Goal: Task Accomplishment & Management: Complete application form

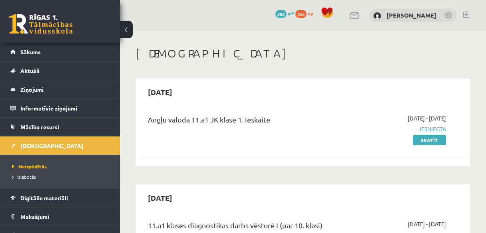
scroll to position [671, 0]
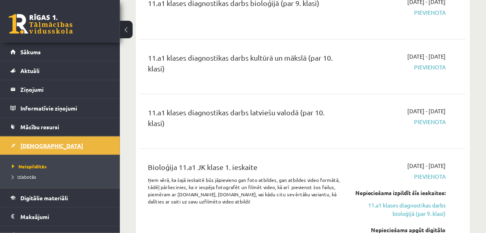
click at [36, 143] on span "[DEMOGRAPHIC_DATA]" at bounding box center [51, 145] width 63 height 7
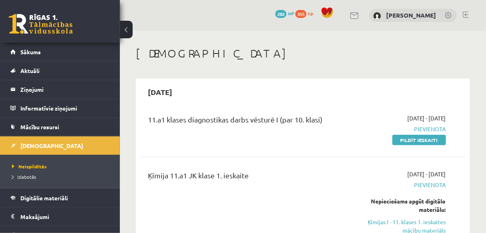
scroll to position [96, 0]
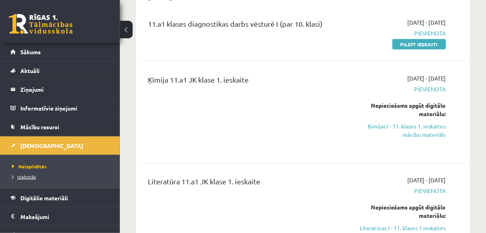
click at [22, 176] on span "Izlabotās" at bounding box center [24, 177] width 24 height 6
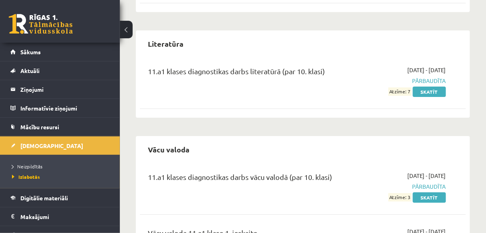
scroll to position [575, 0]
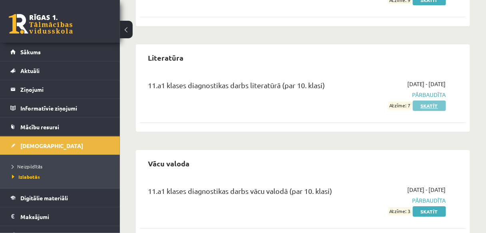
click at [429, 103] on link "Skatīt" at bounding box center [428, 106] width 33 height 10
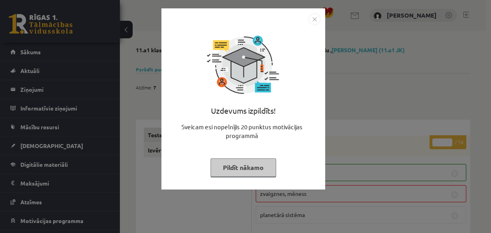
click at [256, 166] on button "Pildīt nākamo" at bounding box center [242, 168] width 65 height 18
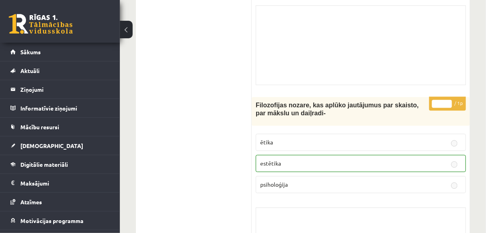
scroll to position [2779, 0]
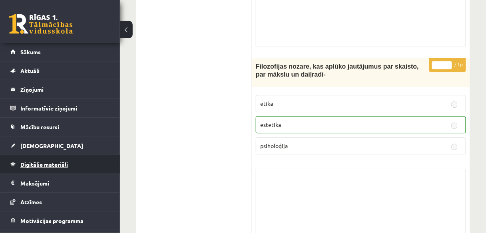
click at [39, 165] on span "Digitālie materiāli" at bounding box center [44, 164] width 48 height 7
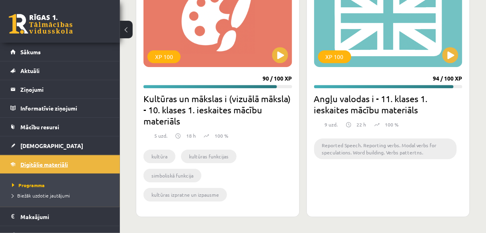
scroll to position [1304, 0]
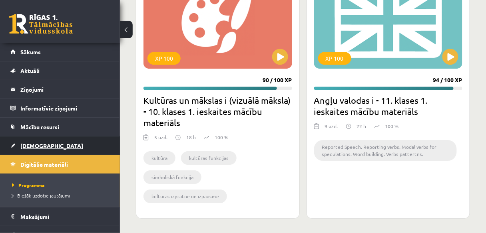
click at [38, 145] on span "[DEMOGRAPHIC_DATA]" at bounding box center [51, 145] width 63 height 7
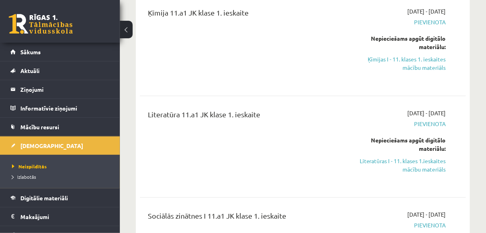
scroll to position [192, 0]
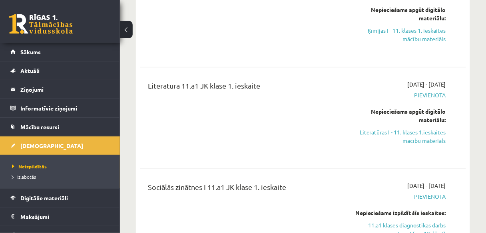
drag, startPoint x: 428, startPoint y: 136, endPoint x: 280, endPoint y: 29, distance: 182.7
click at [428, 136] on link "Literatūras I - 11. klases 1.ieskaites mācību materiāls" at bounding box center [399, 136] width 91 height 17
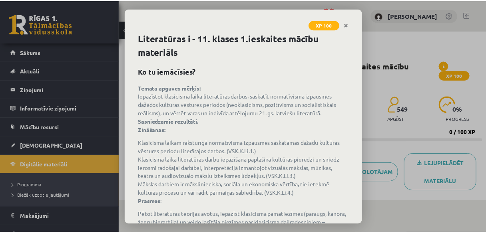
scroll to position [108, 0]
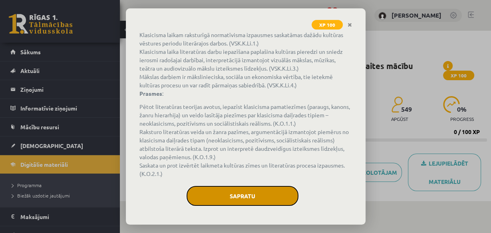
click at [255, 195] on button "Sapratu" at bounding box center [242, 196] width 112 height 20
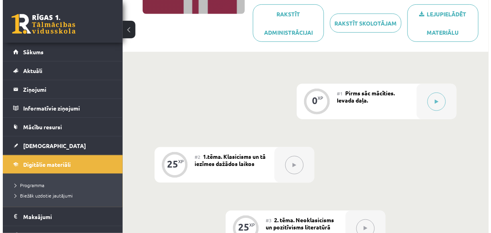
scroll to position [192, 0]
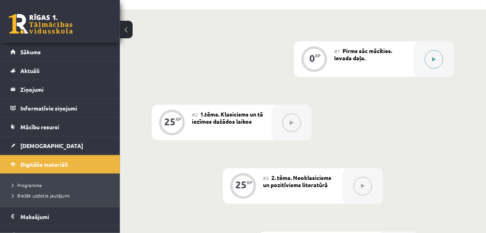
click at [434, 60] on icon at bounding box center [434, 59] width 4 height 5
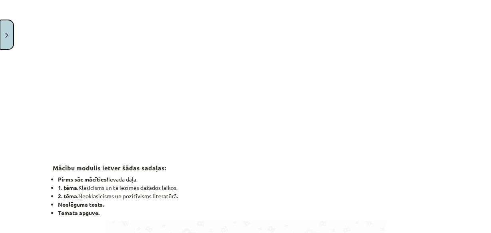
click at [10, 39] on button "Close" at bounding box center [7, 35] width 14 height 30
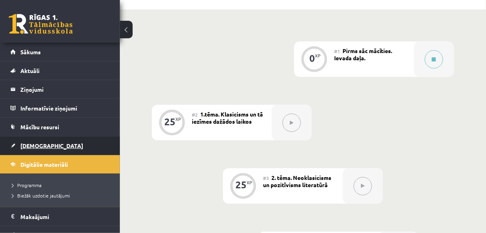
click at [38, 146] on span "[DEMOGRAPHIC_DATA]" at bounding box center [51, 145] width 63 height 7
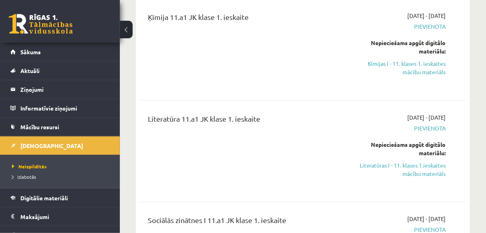
scroll to position [160, 0]
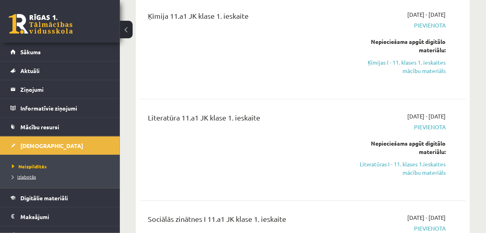
click at [25, 174] on span "Izlabotās" at bounding box center [24, 177] width 24 height 6
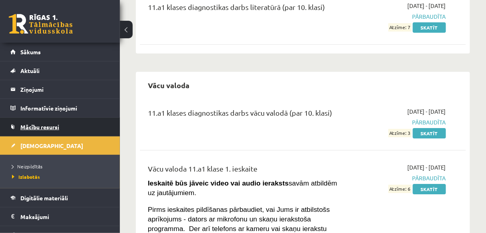
scroll to position [650, 0]
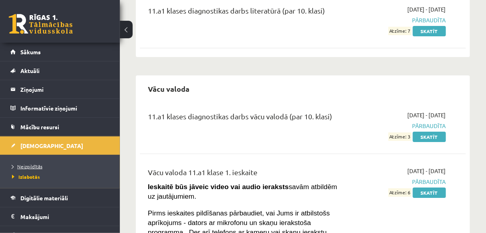
click at [34, 164] on span "Neizpildītās" at bounding box center [27, 166] width 30 height 6
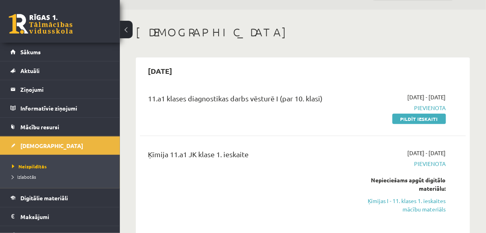
scroll to position [32, 0]
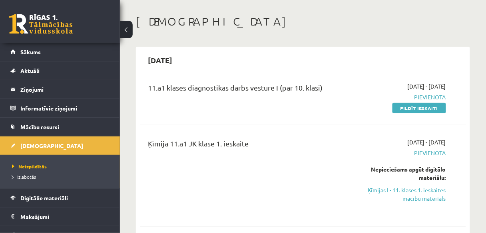
drag, startPoint x: 431, startPoint y: 111, endPoint x: 276, endPoint y: 30, distance: 175.6
click at [431, 111] on link "Pildīt ieskaiti" at bounding box center [419, 108] width 54 height 10
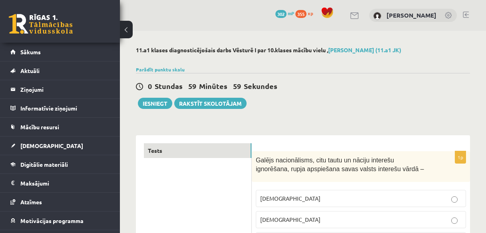
scroll to position [64, 0]
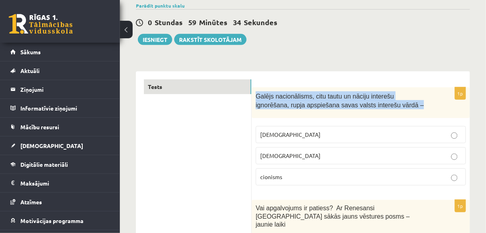
drag, startPoint x: 256, startPoint y: 95, endPoint x: 375, endPoint y: 109, distance: 119.8
click at [375, 109] on div "Galējs nacionālisms, citu tautu un nāciju interešu ignorēšana, rupja apspiešana…" at bounding box center [361, 102] width 218 height 31
click at [270, 98] on span "Galējs nacionālisms, citu tautu un nāciju interešu ignorēšana, rupja apspiešana…" at bounding box center [340, 101] width 168 height 16
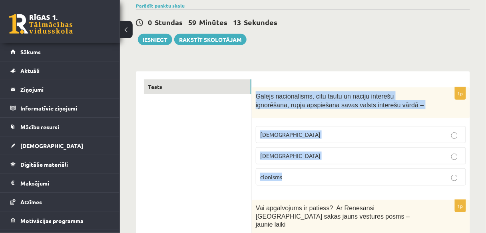
drag, startPoint x: 256, startPoint y: 95, endPoint x: 296, endPoint y: 174, distance: 88.0
click at [296, 174] on div "1p Galējs nacionālisms, citu tautu un nāciju interešu ignorēšana, rupja apspieš…" at bounding box center [361, 139] width 218 height 105
copy div "Galējs nacionālisms, citu tautu un nāciju interešu ignorēšana, rupja apspiešana…"
click at [321, 139] on label "šovinisms" at bounding box center [361, 134] width 210 height 17
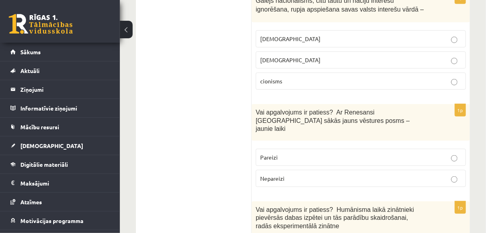
scroll to position [192, 0]
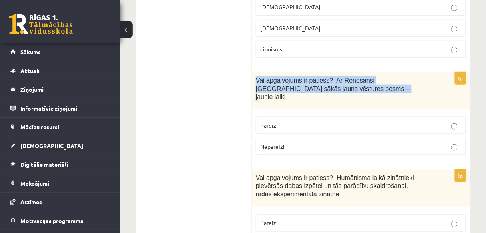
drag, startPoint x: 256, startPoint y: 78, endPoint x: 353, endPoint y: 88, distance: 97.5
click at [353, 88] on p "Vai apgalvojums ir patiess? Ar Renesansi Eiropā sākās jauns vēstures posms – ja…" at bounding box center [341, 88] width 170 height 25
copy span "Vai apgalvojums ir patiess? Ar Renesansi Eiropā sākās jauns vēstures posms – ja…"
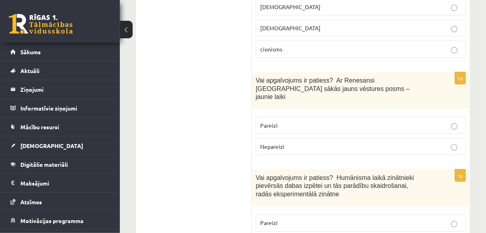
click at [321, 121] on p "Pareizi" at bounding box center [360, 125] width 201 height 8
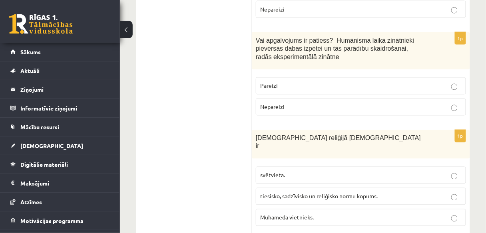
scroll to position [319, 0]
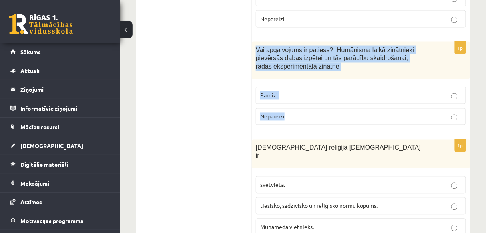
drag, startPoint x: 285, startPoint y: 59, endPoint x: 311, endPoint y: 105, distance: 53.3
click at [311, 105] on div "1p Vai apgalvojums ir patiess? Humānisma laikā zinātnieki pievērsās dabas izpēt…" at bounding box center [361, 86] width 218 height 89
copy div "Vai apgalvojums ir patiess? Humānisma laikā zinātnieki pievērsās dabas izpētei …"
click at [317, 91] on p "Pareizi" at bounding box center [360, 95] width 201 height 8
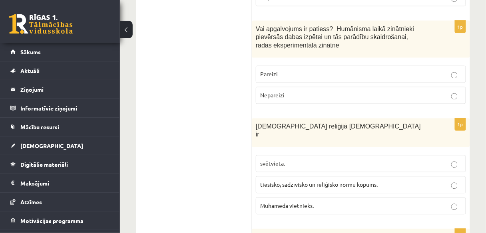
scroll to position [351, 0]
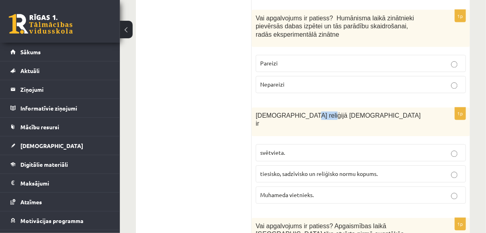
drag, startPoint x: 294, startPoint y: 105, endPoint x: 309, endPoint y: 105, distance: 15.2
click at [309, 113] on span "Islāma reliģijā Šariata ir" at bounding box center [338, 120] width 165 height 15
copy span "Šariata"
click at [311, 166] on label "tiesisko, sadzīvisko un reliģisko normu kopums." at bounding box center [361, 174] width 210 height 17
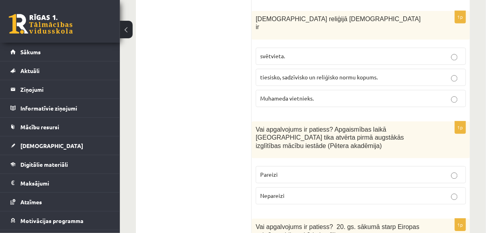
scroll to position [479, 0]
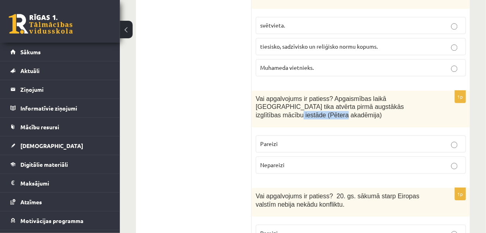
drag, startPoint x: 366, startPoint y: 88, endPoint x: 251, endPoint y: 75, distance: 115.7
click at [404, 95] on span "Vai apgalvojums ir patiess? Apgaismības laikā Jelgavā tika atvērta pirmā augstā…" at bounding box center [330, 106] width 148 height 23
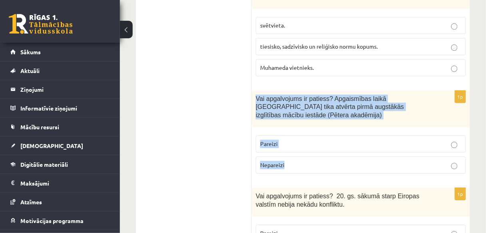
drag, startPoint x: 256, startPoint y: 77, endPoint x: 336, endPoint y: 143, distance: 103.3
click at [336, 146] on div "1p Vai apgalvojums ir patiess? Apgaismības laikā Jelgavā tika atvērta pirmā aug…" at bounding box center [361, 135] width 218 height 89
copy div "Vai apgalvojums ir patiess? Apgaismības laikā Jelgavā tika atvērta pirmā augstā…"
click at [355, 140] on p "Pareizi" at bounding box center [360, 144] width 201 height 8
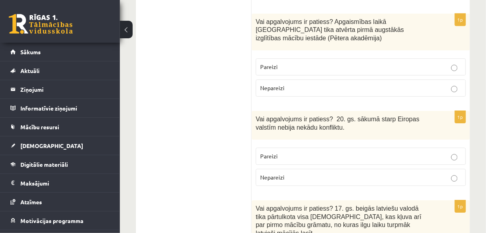
scroll to position [575, 0]
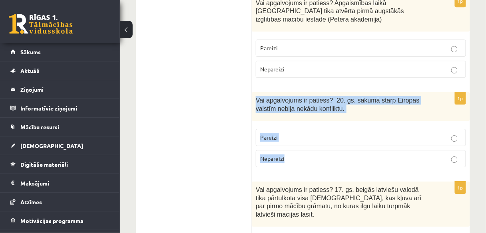
drag, startPoint x: 257, startPoint y: 72, endPoint x: 315, endPoint y: 123, distance: 77.3
click at [316, 130] on div "1p Vai apgalvojums ir patiess? 20. gs. sākumā starp Eiropas valstīm nebija nekā…" at bounding box center [361, 132] width 218 height 81
copy div "Vai apgalvojums ir patiess? 20. gs. sākumā starp Eiropas valstīm nebija nekādu …"
click at [319, 155] on p "Nepareizi" at bounding box center [360, 159] width 201 height 8
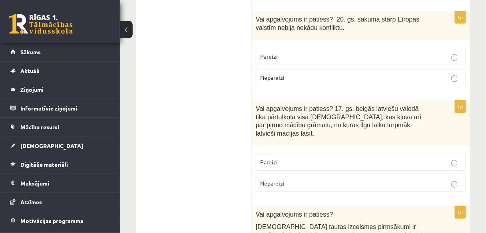
scroll to position [671, 0]
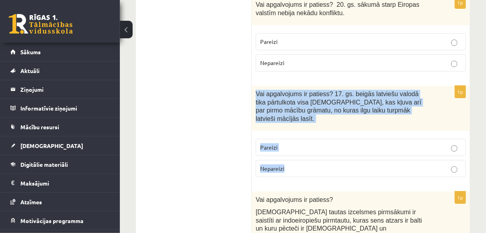
drag, startPoint x: 256, startPoint y: 65, endPoint x: 407, endPoint y: 130, distance: 165.3
click at [407, 130] on div "1p Vai apgalvojums ir patiess? 17. gs. beigās latviešu valodā tika pārtulkota v…" at bounding box center [361, 135] width 218 height 98
copy div "Vai apgalvojums ir patiess? 17. gs. beigās latviešu valodā tika pārtulkota visa…"
click at [329, 143] on p "Pareizi" at bounding box center [360, 147] width 201 height 8
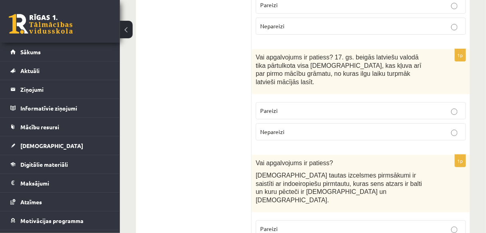
scroll to position [735, 0]
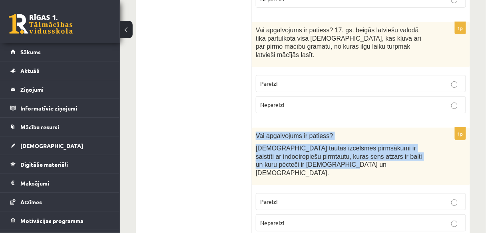
drag, startPoint x: 256, startPoint y: 98, endPoint x: 303, endPoint y: 132, distance: 58.4
click at [303, 132] on div "Vai apgalvojums ir patiess? Latviešu tautas izcelsmes pirmsākumi ir saistīti ar…" at bounding box center [361, 156] width 218 height 57
copy div "Vai apgalvojums ir patiess? Latviešu tautas izcelsmes pirmsākumi ir saistīti ar…"
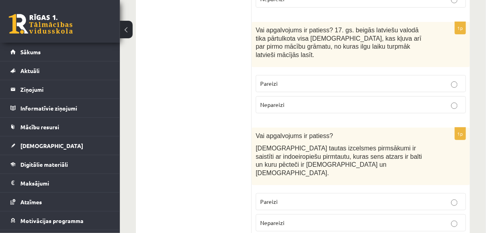
click at [310, 198] on p "Pareizi" at bounding box center [360, 202] width 201 height 8
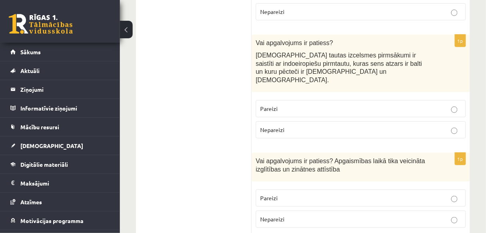
scroll to position [862, 0]
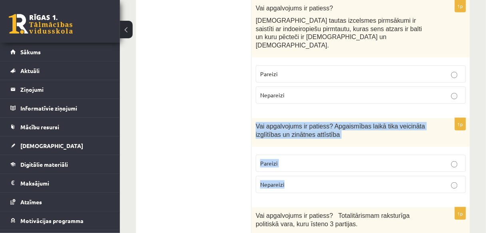
drag, startPoint x: 256, startPoint y: 79, endPoint x: 335, endPoint y: 128, distance: 93.3
click at [335, 128] on div "1p Vai apgalvojums ir patiess? Apgaismības laikā tika veicināta izglītības un z…" at bounding box center [361, 158] width 218 height 81
copy div "Vai apgalvojums ir patiess? Apgaismības laikā tika veicināta izglītības un zinā…"
click at [363, 159] on p "Pareizi" at bounding box center [360, 163] width 201 height 8
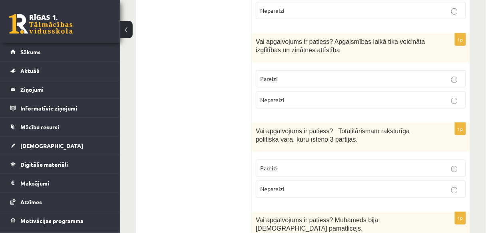
scroll to position [958, 0]
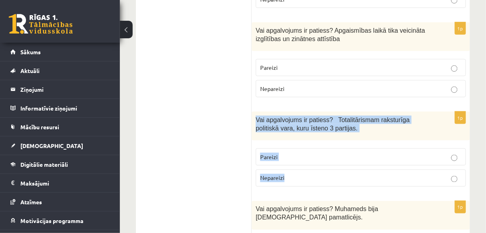
drag, startPoint x: 256, startPoint y: 73, endPoint x: 318, endPoint y: 126, distance: 81.9
click at [318, 126] on div "1p Vai apgalvojums ir patiess? Totalitārismam raksturīga politiskā vara, kuru ī…" at bounding box center [361, 152] width 218 height 81
copy div "Vai apgalvojums ir patiess? Totalitārismam raksturīga politiskā vara, kuru īste…"
click at [313, 174] on p "Nepareizi" at bounding box center [360, 178] width 201 height 8
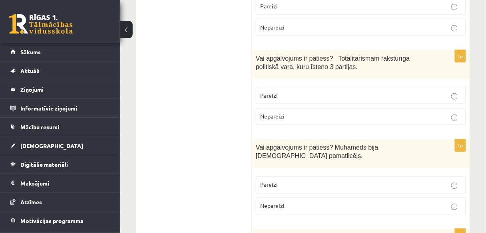
scroll to position [1022, 0]
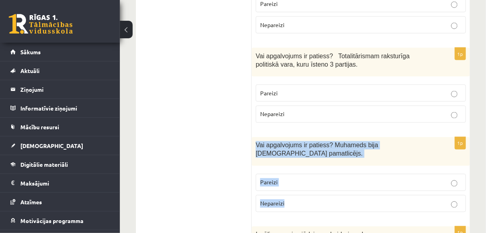
drag, startPoint x: 256, startPoint y: 99, endPoint x: 304, endPoint y: 151, distance: 71.2
click at [304, 151] on div "1p Vai apgalvojums ir patiess? Muhameds bija islāma pamatlicējs. Pareizi Nepare…" at bounding box center [361, 177] width 218 height 81
click at [320, 178] on p "Pareizi" at bounding box center [360, 182] width 201 height 8
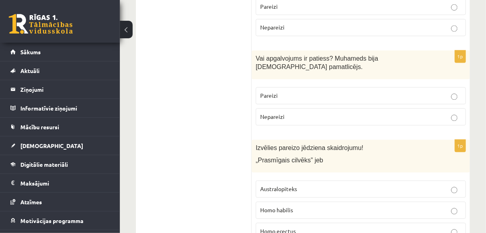
scroll to position [1118, 0]
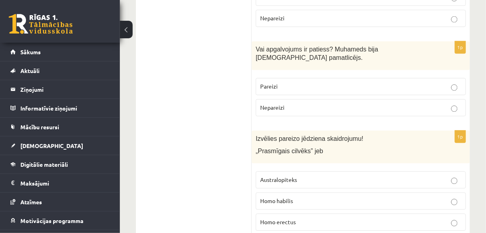
click at [333, 197] on p "Homo habilis" at bounding box center [360, 201] width 201 height 8
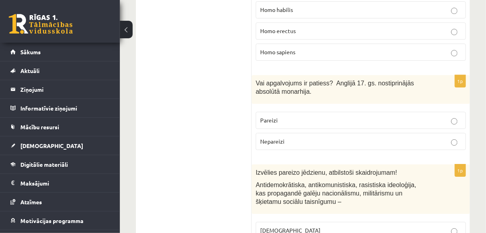
scroll to position [1246, 0]
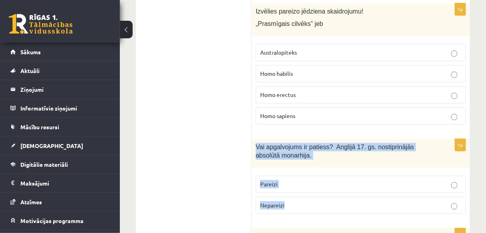
drag, startPoint x: 280, startPoint y: 103, endPoint x: 319, endPoint y: 158, distance: 67.2
click at [319, 158] on div "1p Vai apgalvojums ir patiess? Anglijā 17. gs. nostiprinājās absolūtā monarhija…" at bounding box center [361, 179] width 218 height 81
click at [309, 201] on p "Nepareizi" at bounding box center [360, 205] width 201 height 8
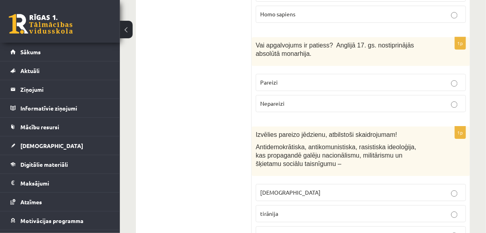
scroll to position [1374, 0]
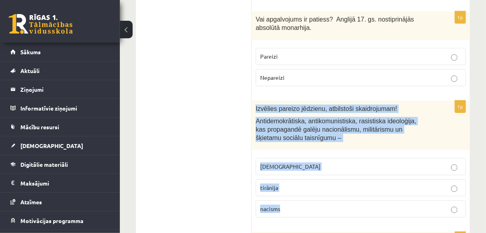
drag, startPoint x: 256, startPoint y: 50, endPoint x: 302, endPoint y: 135, distance: 96.3
click at [304, 140] on div "1p Izvēlies pareizo jēdzienu, atbilstoši skaidrojumam! Antidemokrātiska, antiko…" at bounding box center [361, 162] width 218 height 123
click at [295, 205] on p "nacisms" at bounding box center [360, 209] width 201 height 8
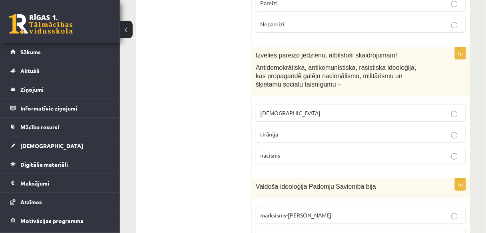
scroll to position [1501, 0]
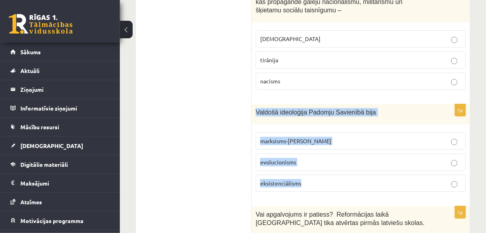
drag, startPoint x: 256, startPoint y: 53, endPoint x: 343, endPoint y: 129, distance: 115.4
click at [343, 129] on div "1p Valdošā ideoloģija Padomju Savienībā bija marksisms-ļeņinisms evolucionisms …" at bounding box center [361, 151] width 218 height 94
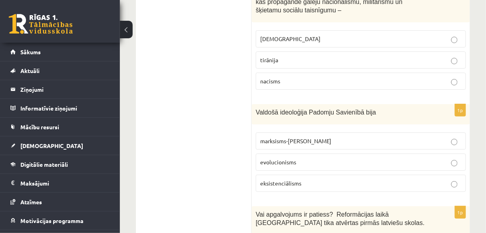
click at [225, 56] on ul "Tests" at bounding box center [198, 225] width 108 height 3166
click at [294, 137] on span "marksisms-ļeņinisms" at bounding box center [295, 140] width 71 height 7
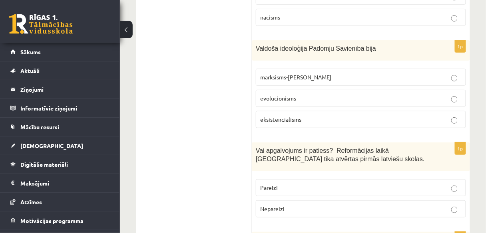
scroll to position [1597, 0]
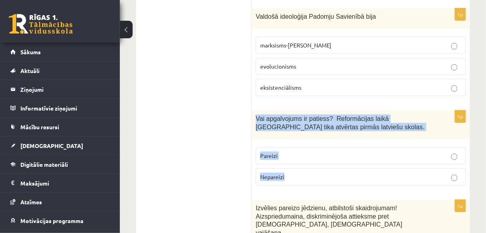
drag, startPoint x: 259, startPoint y: 61, endPoint x: 301, endPoint y: 67, distance: 42.7
click at [308, 111] on div "1p Vai apgalvojums ir patiess? Reformācijas laikā Livonijā tika atvērtas pirmās…" at bounding box center [361, 151] width 218 height 81
click at [299, 152] on p "Pareizi" at bounding box center [360, 156] width 201 height 8
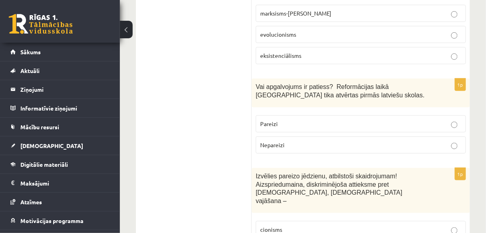
scroll to position [1661, 0]
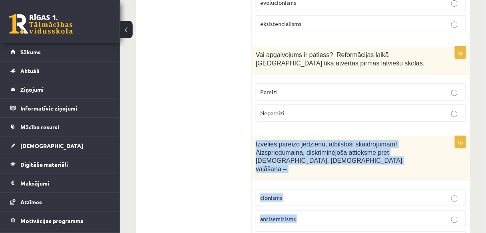
drag, startPoint x: 256, startPoint y: 84, endPoint x: 318, endPoint y: 159, distance: 97.9
click at [318, 159] on div "1p Izvēlies pareizo jēdzienu, atbilstoši skaidrojumam! Aizspriedumaina, diskrim…" at bounding box center [361, 195] width 218 height 119
click at [358, 215] on p "antisemītisms" at bounding box center [360, 219] width 201 height 8
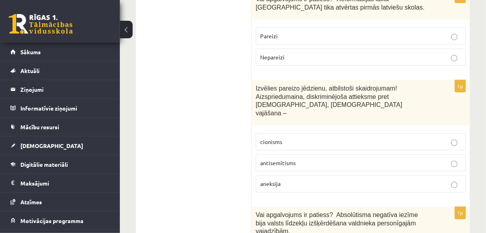
scroll to position [1757, 0]
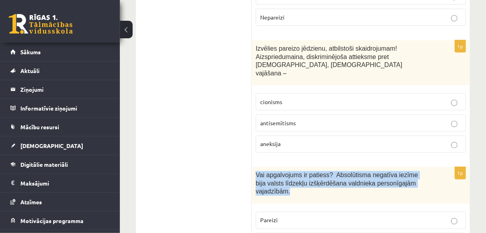
drag, startPoint x: 257, startPoint y: 104, endPoint x: 426, endPoint y: 115, distance: 170.0
click at [426, 167] on div "Vai apgalvojums ir patiess? Absolūtisma negatīva iezīme bija valsts līdzekļu iz…" at bounding box center [361, 185] width 218 height 37
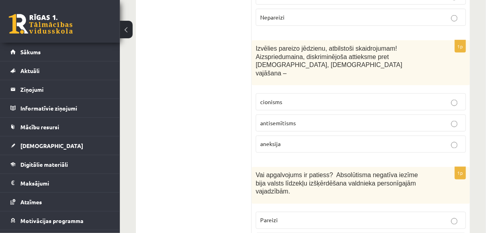
click at [290, 216] on p "Pareizi" at bounding box center [360, 220] width 201 height 8
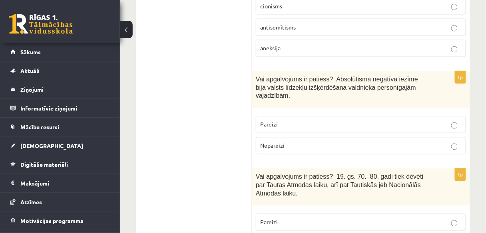
scroll to position [1885, 0]
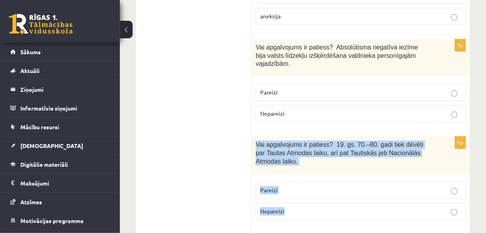
drag, startPoint x: 256, startPoint y: 65, endPoint x: 319, endPoint y: 107, distance: 75.6
click at [322, 137] on div "1p Vai apgalvojums ir patiess? 19. gs. 70.–80. gadi tiek dēvēti par Tautas Atmo…" at bounding box center [361, 181] width 218 height 89
click at [339, 186] on p "Pareizi" at bounding box center [360, 190] width 201 height 8
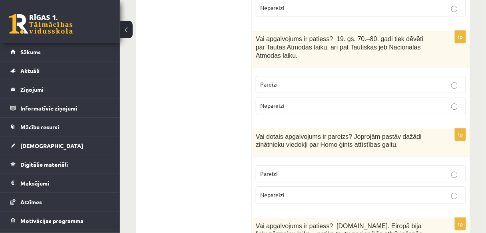
scroll to position [1981, 0]
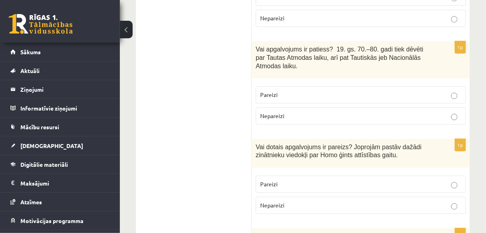
click at [292, 176] on label "Pareizi" at bounding box center [361, 184] width 210 height 17
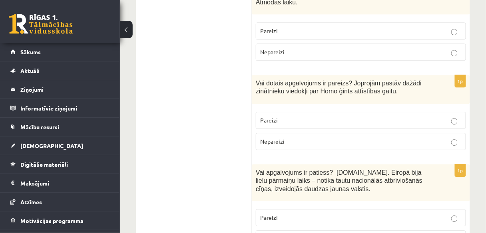
scroll to position [2076, 0]
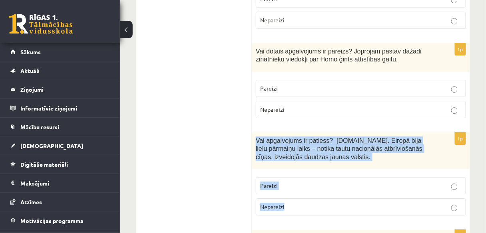
drag, startPoint x: 282, startPoint y: 67, endPoint x: 307, endPoint y: 122, distance: 60.8
click at [308, 133] on div "1p Vai apgalvojums ir patiess? 19.gs. Eiropā bija lielu pārmaiņu laiks – notika…" at bounding box center [361, 177] width 218 height 89
click at [303, 182] on p "Pareizi" at bounding box center [360, 186] width 201 height 8
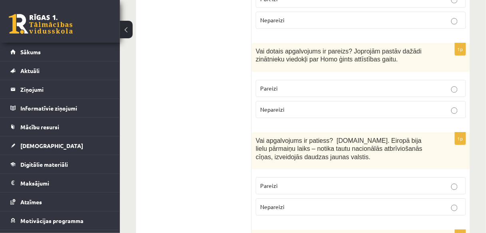
scroll to position [2140, 0]
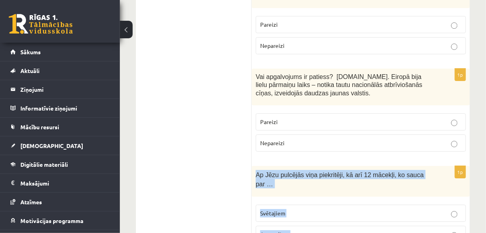
drag, startPoint x: 256, startPoint y: 94, endPoint x: 322, endPoint y: 110, distance: 68.1
click at [361, 196] on div "1p Ap Jēzu pulcējās viņa piekritēji, kā arī 12 mācekļi, ko sauca par … Svētajie…" at bounding box center [361, 229] width 218 height 126
click at [354, 230] on p "Apustuļiem" at bounding box center [360, 234] width 201 height 8
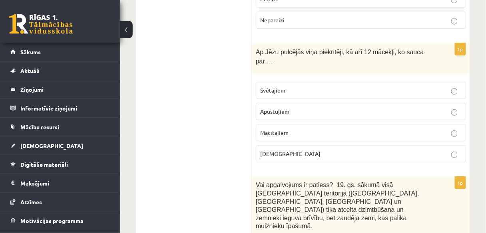
scroll to position [2300, 0]
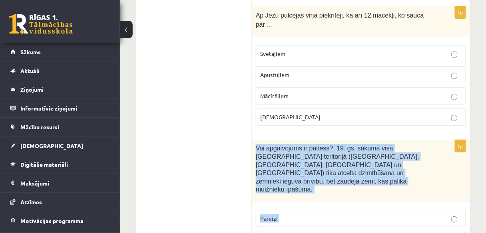
drag, startPoint x: 256, startPoint y: 56, endPoint x: 381, endPoint y: 126, distance: 142.5
click at [381, 140] on div "1p Vai apgalvojums ir patiess? 19. gs. sākumā visā Latvijas teritorijā (Kurzemē…" at bounding box center [361, 197] width 218 height 114
click at [302, 214] on p "Pareizi" at bounding box center [360, 218] width 201 height 8
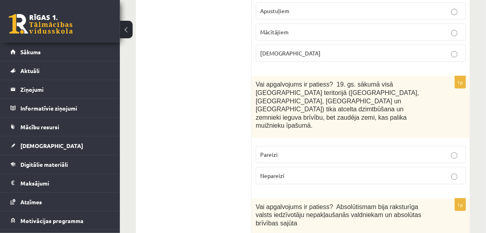
scroll to position [2396, 0]
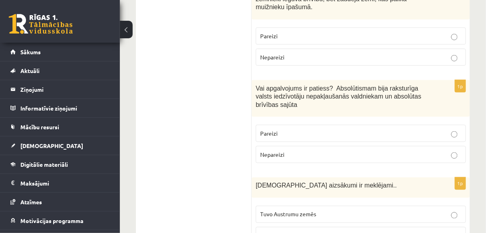
scroll to position [2492, 0]
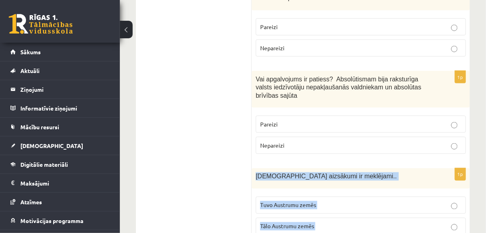
drag, startPoint x: 256, startPoint y: 66, endPoint x: 330, endPoint y: 157, distance: 117.8
click at [330, 169] on div "1p Kristietības aizsākumi ir meklējami.. Tuvo Austrumu zemēs Tālo Austrumu zemē…" at bounding box center [361, 226] width 218 height 115
click at [331, 201] on p "Tuvo Austrumu zemēs" at bounding box center [360, 205] width 201 height 8
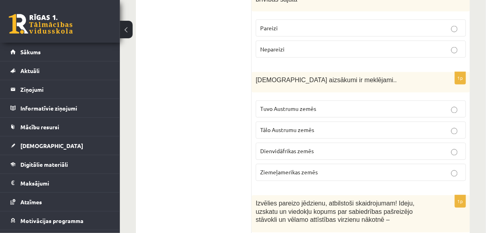
scroll to position [2587, 0]
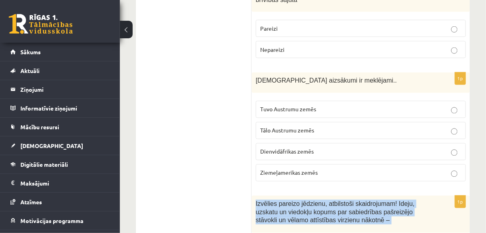
drag, startPoint x: 261, startPoint y: 95, endPoint x: 331, endPoint y: 145, distance: 86.1
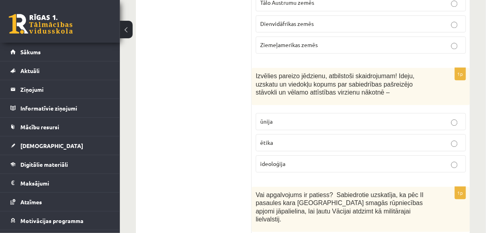
scroll to position [2747, 0]
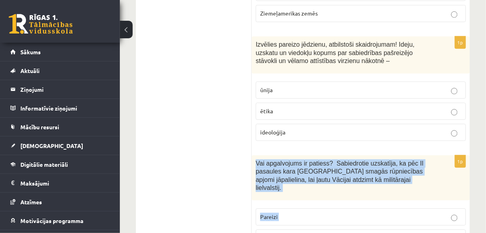
drag, startPoint x: 256, startPoint y: 52, endPoint x: 386, endPoint y: 109, distance: 142.1
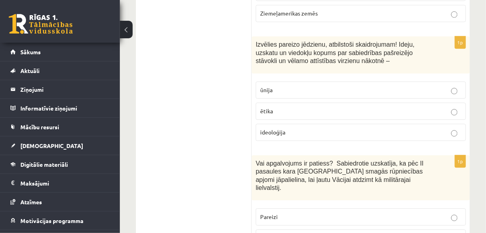
drag, startPoint x: 210, startPoint y: 67, endPoint x: 253, endPoint y: 59, distance: 43.9
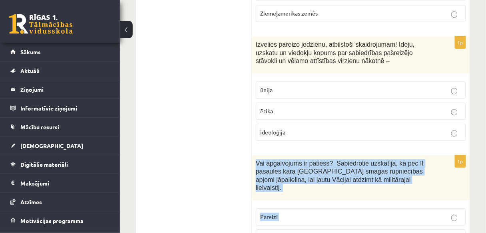
drag, startPoint x: 256, startPoint y: 52, endPoint x: 367, endPoint y: 117, distance: 128.5
click at [367, 155] on div "1p Vai apgalvojums ir patiess? Sabiedrotie uzskatīja, ka pēc II pasaules kara V…" at bounding box center [361, 204] width 218 height 98
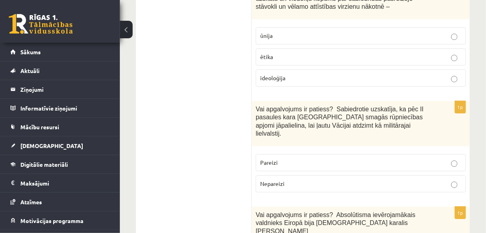
scroll to position [2811, 0]
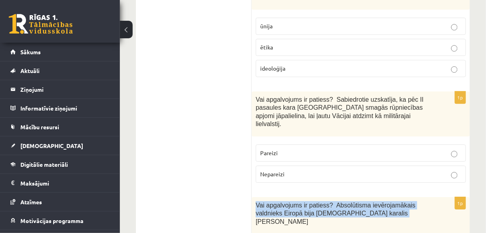
drag, startPoint x: 320, startPoint y: 97, endPoint x: 361, endPoint y: 100, distance: 40.8
click at [361, 197] on div "Vai apgalvojums ir patiess? Absolūtisma ievērojamākais valdnieks Eiropā bija Fr…" at bounding box center [361, 215] width 218 height 37
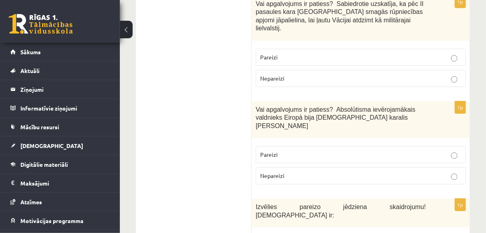
scroll to position [2961, 0]
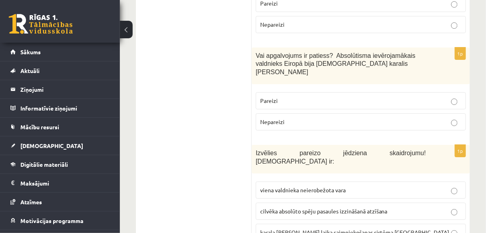
click at [314, 182] on label "viena valdnieka neierobežota vara" at bounding box center [361, 190] width 210 height 17
drag, startPoint x: 256, startPoint y: 125, endPoint x: 314, endPoint y: 145, distance: 61.4
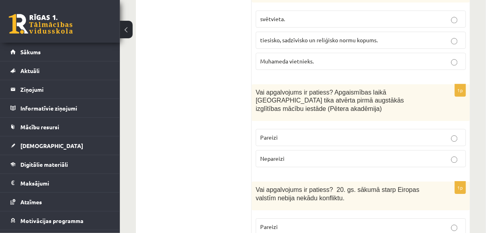
scroll to position [0, 0]
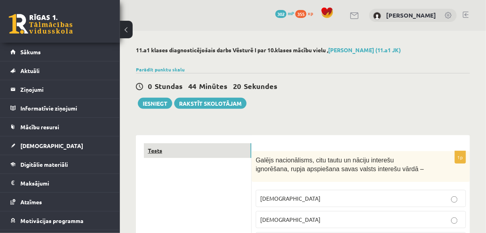
click at [179, 150] on link "Tests" at bounding box center [197, 150] width 107 height 15
click at [157, 100] on button "Iesniegt" at bounding box center [155, 103] width 34 height 11
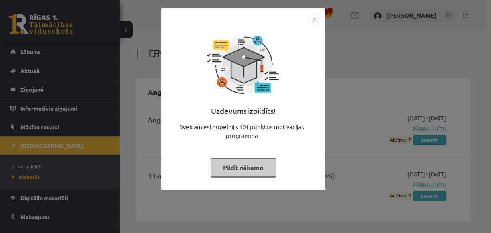
click at [243, 165] on button "Pildīt nākamo" at bounding box center [242, 168] width 65 height 18
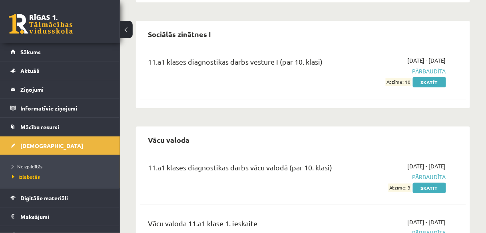
scroll to position [671, 0]
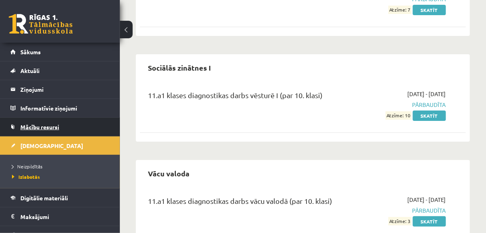
click at [36, 129] on span "Mācību resursi" at bounding box center [39, 126] width 39 height 7
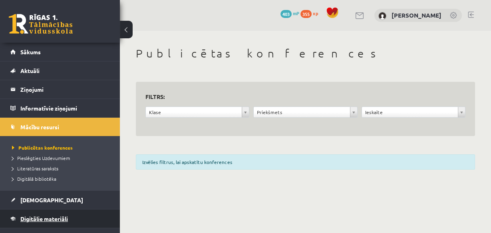
click at [45, 217] on span "Digitālie materiāli" at bounding box center [44, 218] width 48 height 7
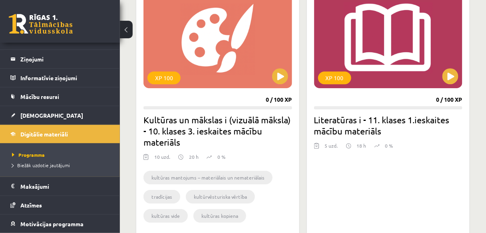
scroll to position [66, 0]
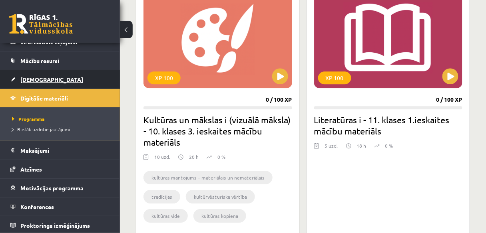
click at [34, 73] on link "[DEMOGRAPHIC_DATA]" at bounding box center [59, 79] width 99 height 18
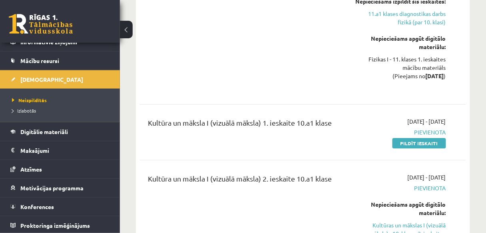
scroll to position [1501, 0]
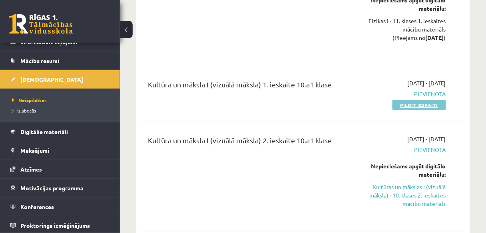
click at [428, 101] on link "Pildīt ieskaiti" at bounding box center [419, 105] width 54 height 10
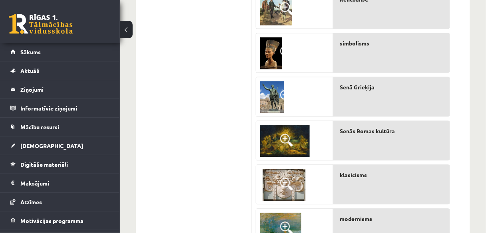
scroll to position [392, 0]
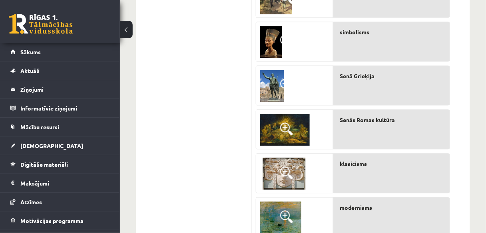
click at [274, 81] on img at bounding box center [272, 86] width 24 height 32
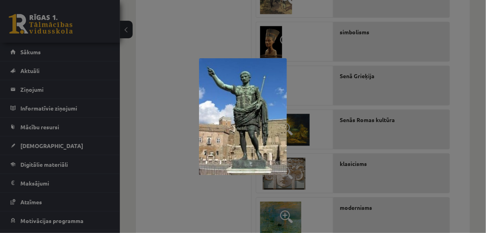
click at [308, 87] on div at bounding box center [243, 116] width 486 height 233
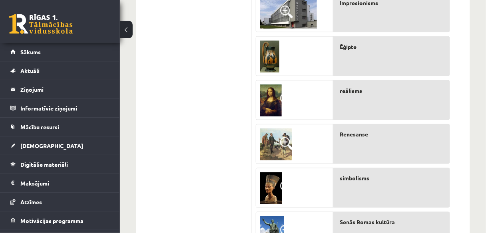
scroll to position [232, 0]
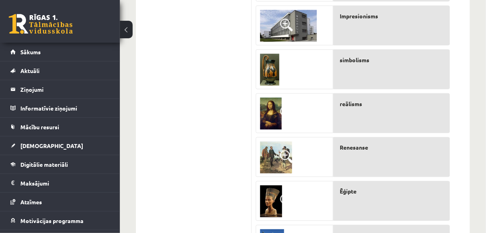
click at [282, 161] on span at bounding box center [286, 157] width 13 height 13
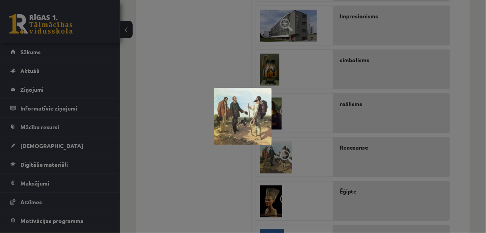
click at [299, 103] on div at bounding box center [243, 116] width 486 height 233
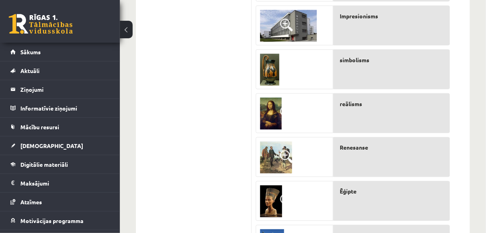
click at [276, 69] on img at bounding box center [269, 70] width 19 height 32
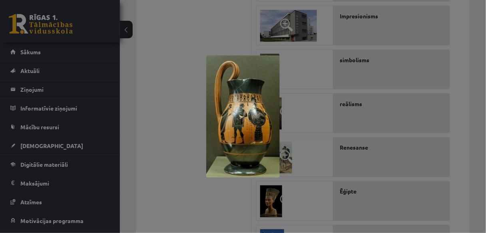
click at [303, 97] on div at bounding box center [243, 116] width 486 height 233
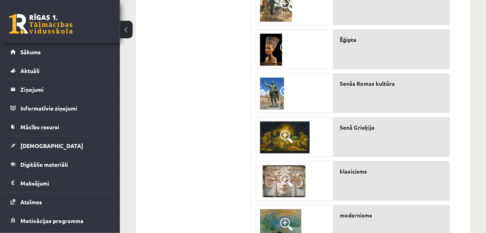
scroll to position [424, 0]
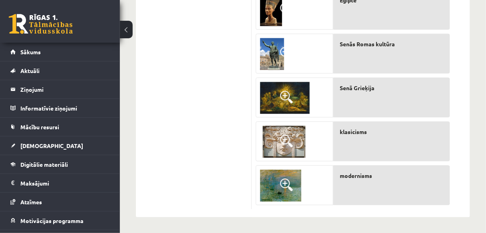
click at [270, 91] on img at bounding box center [285, 98] width 50 height 32
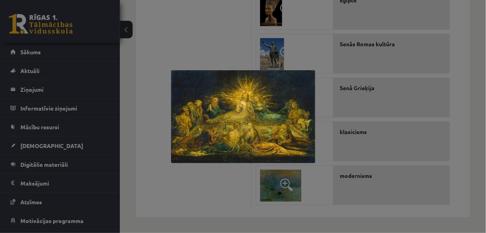
click at [311, 56] on div at bounding box center [243, 116] width 486 height 233
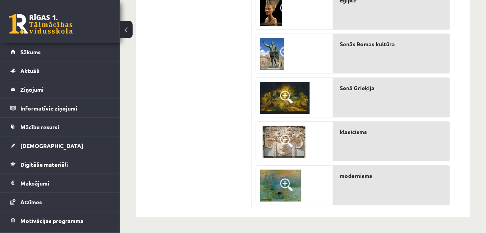
click at [290, 182] on span at bounding box center [286, 184] width 13 height 13
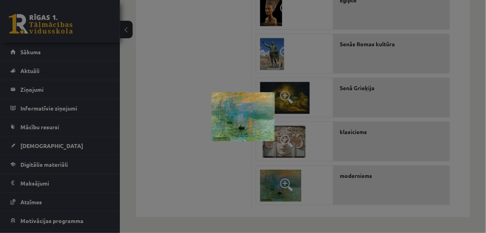
click at [308, 87] on div at bounding box center [243, 116] width 486 height 233
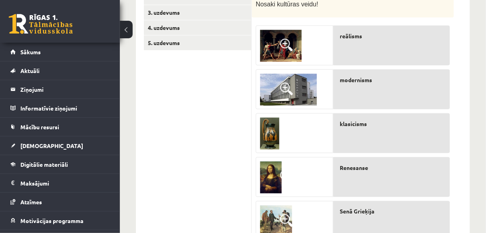
scroll to position [200, 0]
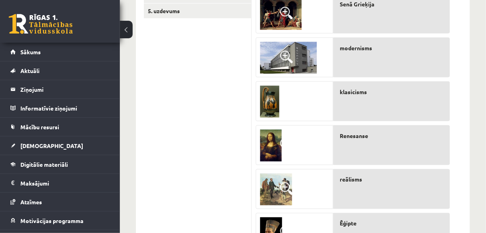
click at [289, 9] on span at bounding box center [286, 13] width 13 height 13
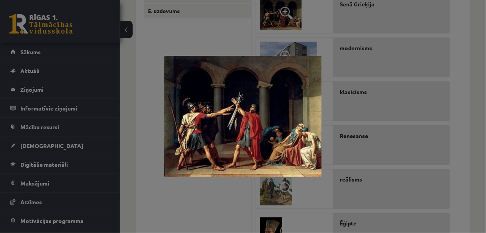
click at [211, 184] on div at bounding box center [243, 116] width 486 height 233
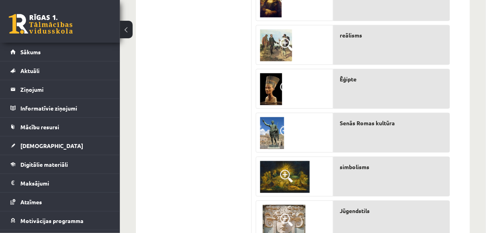
scroll to position [360, 0]
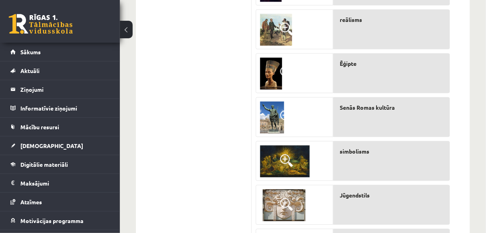
click at [270, 117] on img at bounding box center [272, 118] width 24 height 32
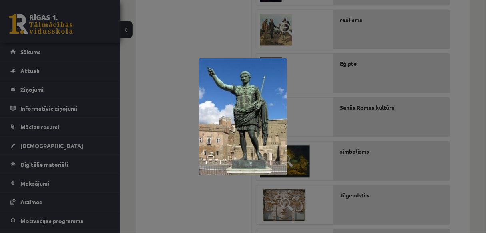
click at [168, 74] on div at bounding box center [243, 116] width 486 height 233
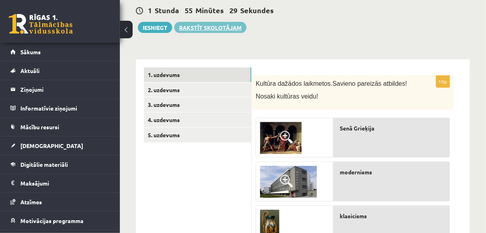
scroll to position [8, 0]
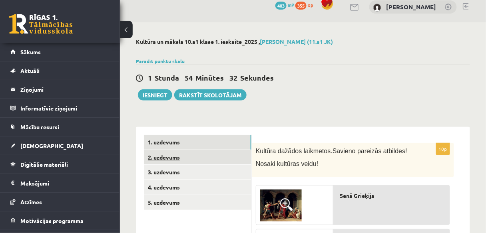
click at [191, 151] on link "2. uzdevums" at bounding box center [197, 157] width 107 height 15
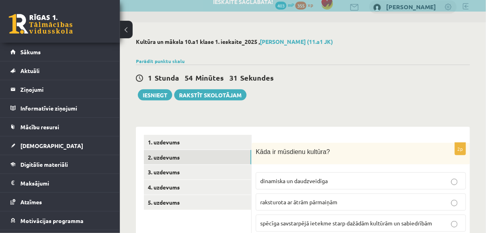
scroll to position [72, 0]
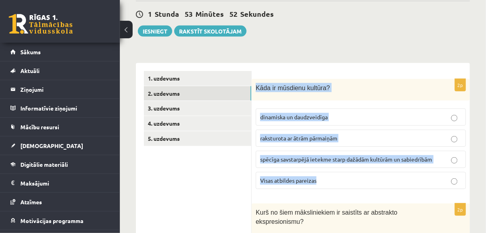
drag, startPoint x: 256, startPoint y: 87, endPoint x: 317, endPoint y: 109, distance: 65.3
click at [355, 182] on div "2p Kāda ir mūsdienu kultūra? dinamiska un daudzveidīga raksturota ar ātrām pārm…" at bounding box center [361, 137] width 218 height 117
copy div "Kāda ir mūsdienu kultūra? dinamiska un daudzveidīga raksturota ar ātrām pārmaiņ…"
click at [330, 172] on label "Visas atbildes pareizas" at bounding box center [361, 180] width 210 height 17
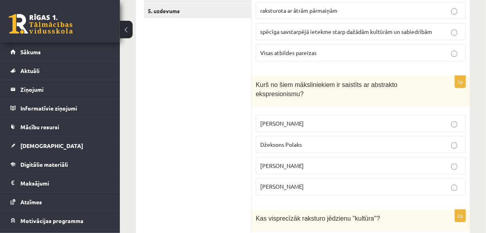
scroll to position [232, 0]
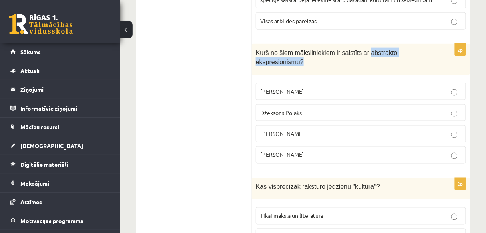
drag, startPoint x: 360, startPoint y: 52, endPoint x: 353, endPoint y: 63, distance: 13.8
click at [353, 63] on p "Kurš no šiem māksliniekiem ir saistīts ar abstrakto ekspresionismu?" at bounding box center [341, 57] width 170 height 18
copy span "abstrakto ekspresionismu?"
drag, startPoint x: 256, startPoint y: 52, endPoint x: 334, endPoint y: 151, distance: 126.2
click at [334, 151] on div "2p Kurš no šiem māksliniekiem ir saistīts ar abstrakto ekspresionismu? Pablo Pi…" at bounding box center [361, 107] width 218 height 126
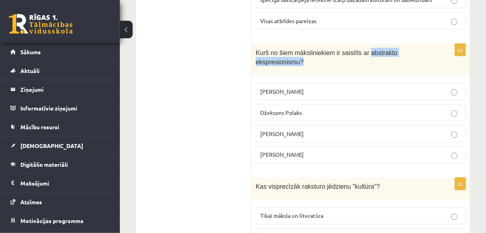
copy div "Kurš no šiem māksliniekiem ir saistīts ar abstrakto ekspresionismu? Pablo Pikas…"
click at [311, 111] on p "Džeksons Polaks" at bounding box center [360, 113] width 201 height 8
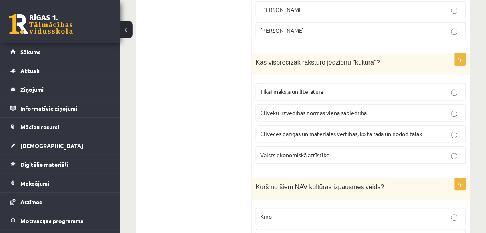
scroll to position [360, 0]
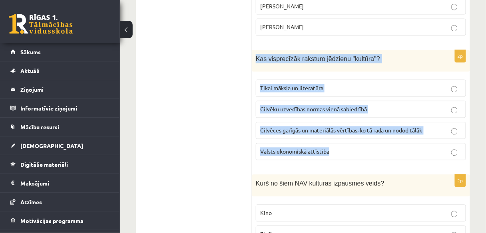
drag, startPoint x: 256, startPoint y: 56, endPoint x: 367, endPoint y: 121, distance: 128.7
click at [392, 146] on div "2p Kas visprecīzāk raksturo jēdzienu "kultūra"? Tikai māksla un literatūra Cilv…" at bounding box center [361, 108] width 218 height 117
click at [421, 127] on span "Cilvēces garīgās un materiālās vērtības, ko tā rada un nodod tālāk" at bounding box center [341, 130] width 162 height 7
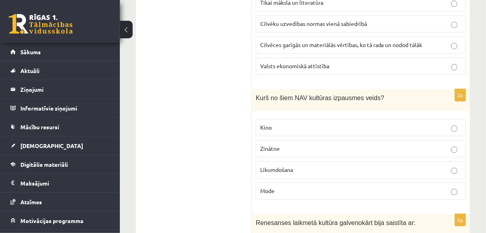
scroll to position [456, 0]
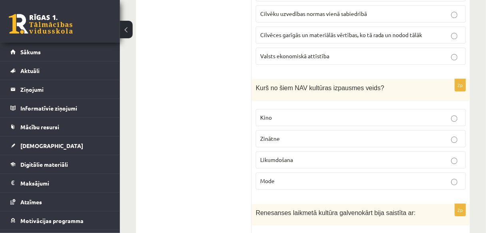
click at [434, 156] on p "Likumdošana" at bounding box center [360, 160] width 201 height 8
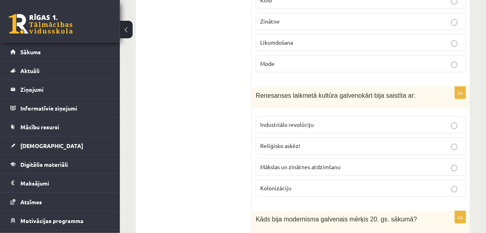
scroll to position [519, 0]
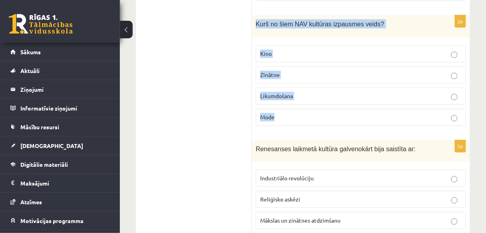
drag, startPoint x: 256, startPoint y: 20, endPoint x: 325, endPoint y: 104, distance: 108.6
click at [327, 107] on div "2p Kurš no šiem NAV kultūras izpausmes veids? Kino Zinātne Likumdošana Mode" at bounding box center [361, 73] width 218 height 117
copy div "Kurš no šiem NAV kultūras izpausmes veids? Kino Zinātne Likumdošana Mode"
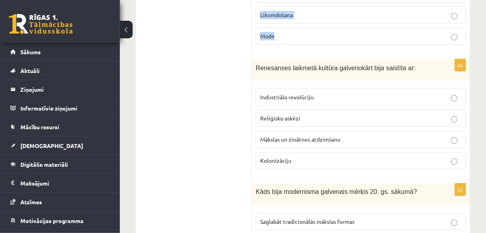
scroll to position [615, 0]
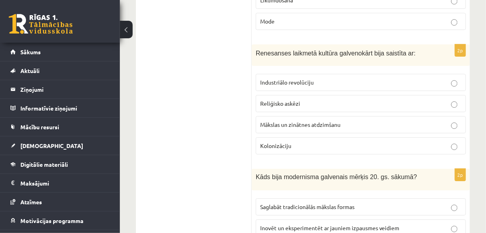
click at [346, 78] on p "Industriālo revolūciju" at bounding box center [360, 82] width 201 height 8
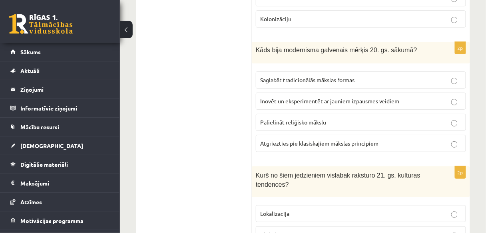
scroll to position [743, 0]
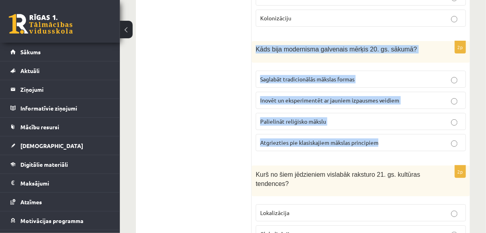
drag, startPoint x: 257, startPoint y: 43, endPoint x: 347, endPoint y: 91, distance: 102.5
click at [422, 132] on div "2p Kāds bija modernisma galvenais mērķis 20. gs. sākumā? Saglabāt tradicionālās…" at bounding box center [361, 99] width 218 height 117
copy div "Kāds bija modernisma galvenais mērķis 20. gs. sākumā? Saglabāt tradicionālās mā…"
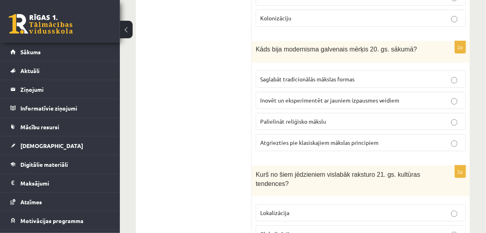
click at [311, 96] on p "Inovēt un eksperimentēt ar jauniem izpausmes veidiem" at bounding box center [360, 100] width 201 height 8
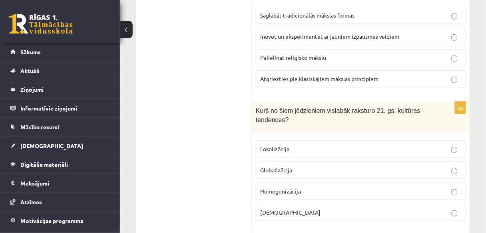
scroll to position [871, 0]
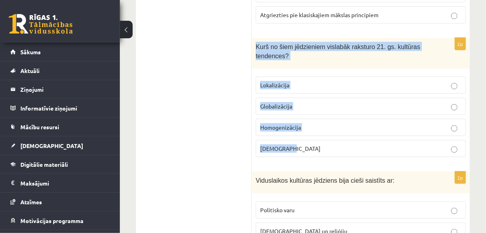
drag, startPoint x: 256, startPoint y: 39, endPoint x: 316, endPoint y: 141, distance: 118.0
click at [316, 141] on div "2p Kurš no šiem jēdzieniem vislabāk raksturo 21. gs. kultūras tendences? Lokali…" at bounding box center [361, 101] width 218 height 126
copy div "Kurš no šiem jēdzieniem vislabāk raksturo 21. gs. kultūras tendences? Lokalizāc…"
click at [342, 102] on p "Globalizācija" at bounding box center [360, 106] width 201 height 8
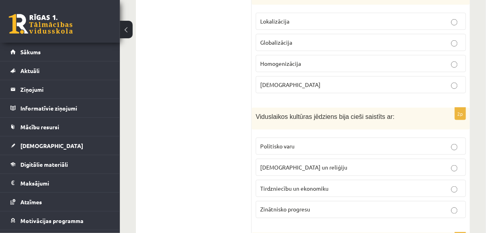
scroll to position [999, 0]
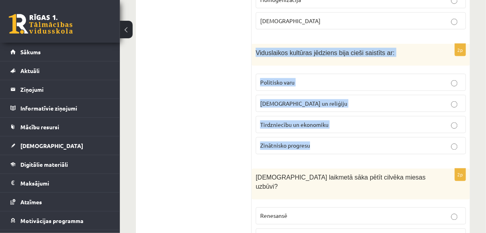
drag, startPoint x: 257, startPoint y: 44, endPoint x: 343, endPoint y: 145, distance: 132.8
click at [343, 145] on div "2p Viduslaikos kultūras jēdziens bija cieši saistīts ar: Politisko varu Baznīcu…" at bounding box center [361, 102] width 218 height 117
copy div "Viduslaikos kultūras jēdziens bija cieši saistīts ar: Politisko varu Baznīcu un…"
click at [330, 99] on p "Baznīcu un reliģiju" at bounding box center [360, 103] width 201 height 8
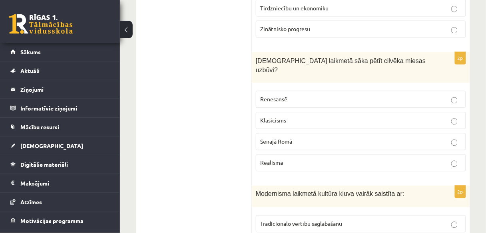
scroll to position [1126, 0]
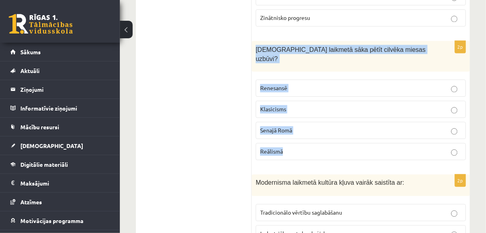
drag, startPoint x: 256, startPoint y: 38, endPoint x: 331, endPoint y: 126, distance: 115.6
click at [331, 126] on div "2p Kurā laikmetā sāka pētīt cilvēka miesas uzbūvi? Renesansē Klasicisms Senajā …" at bounding box center [361, 104] width 218 height 126
copy div "Kurā laikmetā sāka pētīt cilvēka miesas uzbūvi? Renesansē Klasicisms Senajā Rom…"
click at [329, 80] on label "Renesansē" at bounding box center [361, 88] width 210 height 17
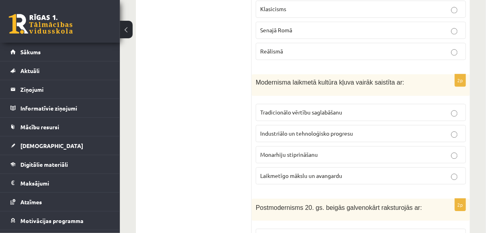
scroll to position [1225, 0]
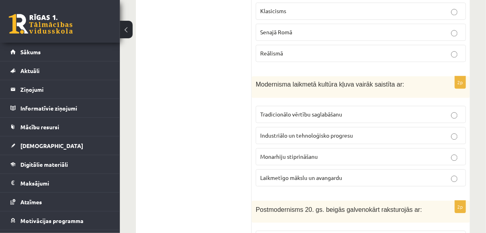
click at [316, 132] on span "Industriālo un tehnoloģisko progresu" at bounding box center [306, 135] width 93 height 7
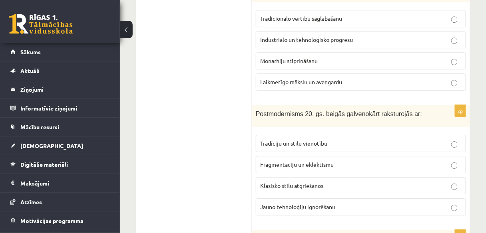
scroll to position [1353, 0]
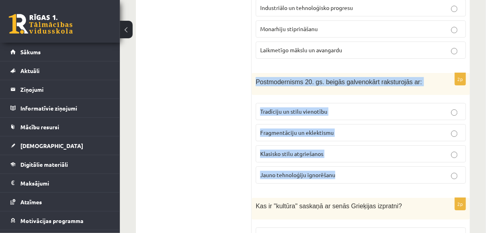
drag, startPoint x: 256, startPoint y: 59, endPoint x: 349, endPoint y: 91, distance: 98.7
click at [372, 149] on div "2p Postmodernisms 20. gs. beigās galvenokārt raksturojās ar: Tradīciju un stilu…" at bounding box center [361, 131] width 218 height 117
copy div "Postmodernisms 20. gs. beigās galvenokārt raksturojās ar: Tradīciju un stilu vi…"
click at [357, 129] on p "Fragmentāciju un eklektismu" at bounding box center [360, 133] width 201 height 8
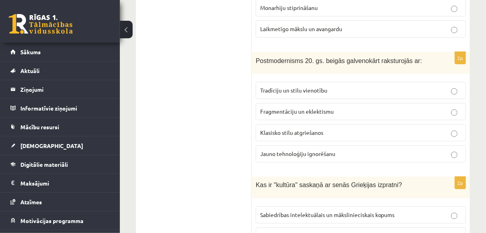
scroll to position [1449, 0]
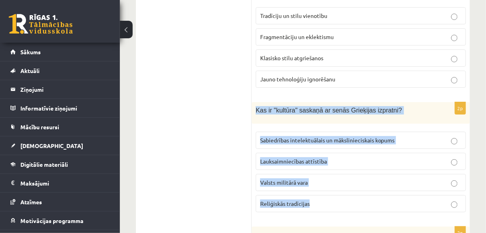
drag, startPoint x: 256, startPoint y: 87, endPoint x: 345, endPoint y: 123, distance: 95.4
click at [370, 180] on div "2p Kas ir "kultūra" saskaņā ar senās Grieķijas izpratni? Sabiedrības intelektuā…" at bounding box center [361, 160] width 218 height 117
copy div "Kas ir "kultūra" saskaņā ar senās Grieķijas izpratni? Sabiedrības intelektuālai…"
click at [395, 136] on p "Sabiedrības intelektuālais un mākslinieciskais kopums" at bounding box center [360, 140] width 201 height 8
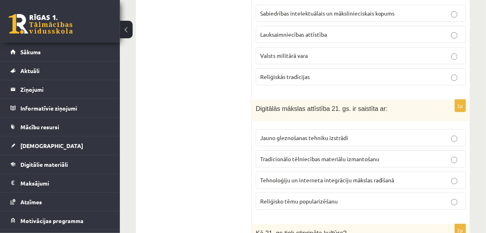
scroll to position [1576, 0]
click at [421, 175] on p "Tehnoloģiju un interneta integrāciju mākslas radīšanā" at bounding box center [360, 179] width 201 height 8
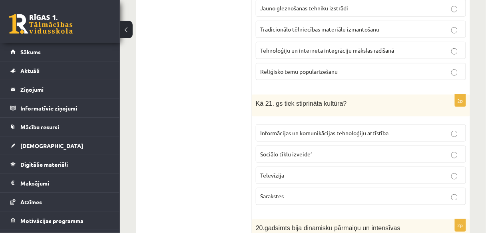
scroll to position [1704, 0]
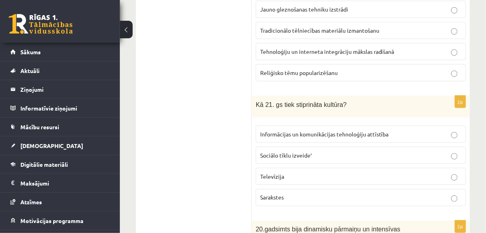
click at [323, 131] on span "Informācijas un komunikācijas tehnoloģiju attīstība" at bounding box center [324, 134] width 129 height 7
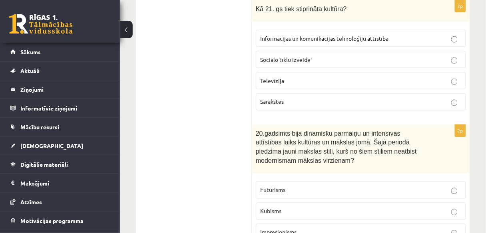
scroll to position [1832, 0]
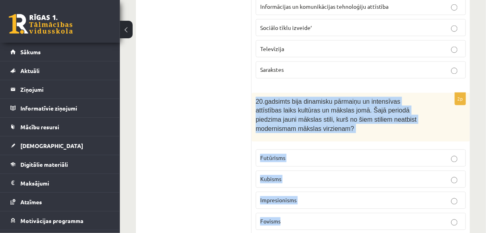
drag, startPoint x: 257, startPoint y: 75, endPoint x: 309, endPoint y: 140, distance: 83.4
click at [327, 199] on div "2p 20.gadsimts bija dinamisku pārmaiņu un intensīvas attīstības laiks kultūras …" at bounding box center [361, 165] width 218 height 144
click at [309, 196] on p "Impresionisms" at bounding box center [360, 200] width 201 height 8
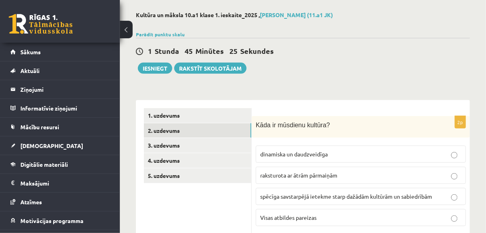
scroll to position [0, 0]
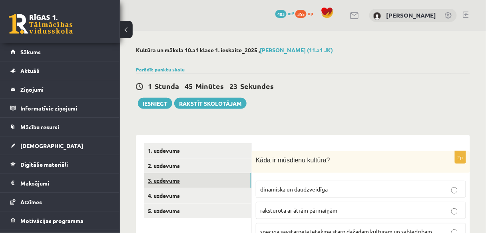
click at [191, 176] on link "3. uzdevums" at bounding box center [197, 180] width 107 height 15
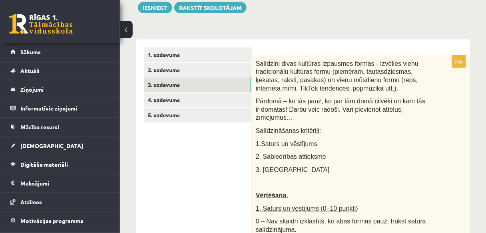
scroll to position [32, 0]
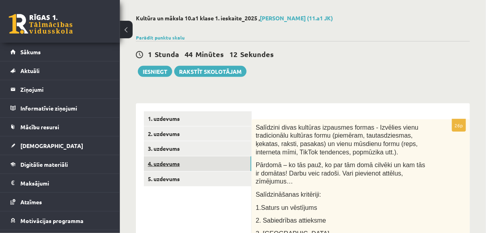
click at [207, 161] on link "4. uzdevums" at bounding box center [197, 164] width 107 height 15
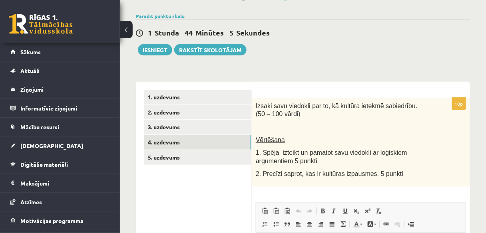
scroll to position [96, 0]
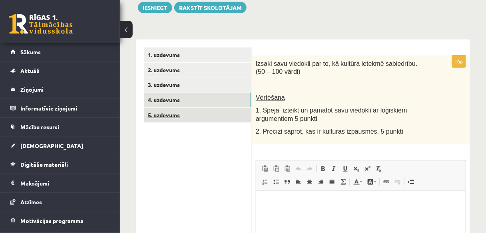
click at [196, 114] on link "5. uzdevums" at bounding box center [197, 115] width 107 height 15
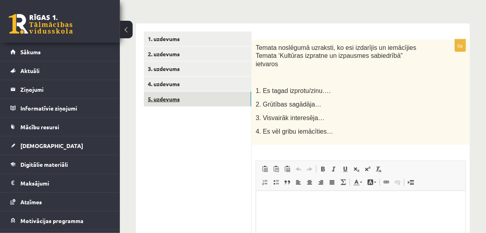
scroll to position [0, 0]
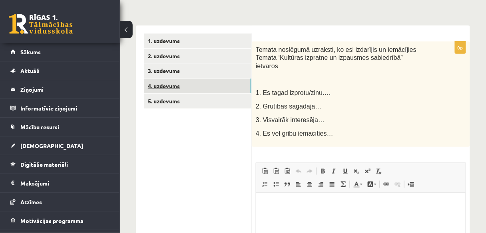
click at [180, 87] on link "4. uzdevums" at bounding box center [197, 86] width 107 height 15
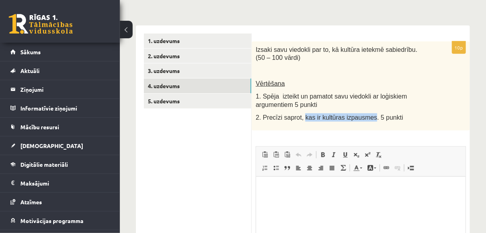
drag, startPoint x: 300, startPoint y: 118, endPoint x: 360, endPoint y: 119, distance: 59.5
click at [362, 120] on span "2. Precīzi saprot, kas ir kultūras izpausmes. 5 punkti" at bounding box center [329, 117] width 147 height 7
click at [304, 117] on span "2. Precīzi saprot, kas ir kultūras izpausmes. 5 punkti" at bounding box center [329, 117] width 147 height 7
drag, startPoint x: 300, startPoint y: 117, endPoint x: 365, endPoint y: 117, distance: 65.1
click at [365, 117] on span "2. Precīzi saprot, kas ir kultūras izpausmes. 5 punkti" at bounding box center [329, 117] width 147 height 7
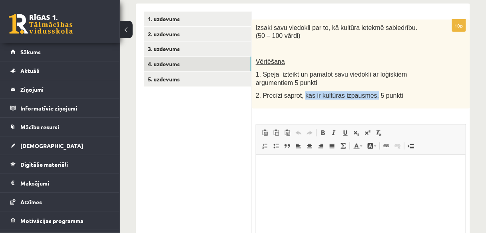
scroll to position [142, 0]
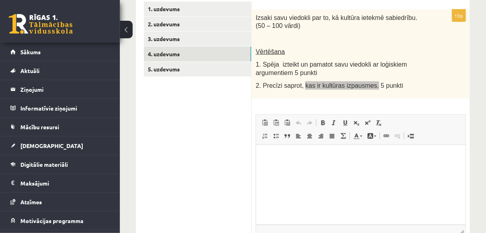
click at [331, 162] on html at bounding box center [360, 157] width 209 height 24
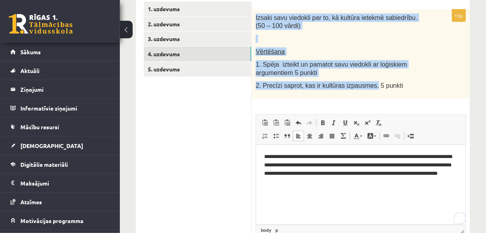
drag, startPoint x: 256, startPoint y: 17, endPoint x: 346, endPoint y: 69, distance: 104.0
click at [363, 84] on div "Izsaki savu viedokli par to, kā kultūra ietekmē sabiedrību. (50 – 100 vārdi) Vē…" at bounding box center [361, 54] width 218 height 89
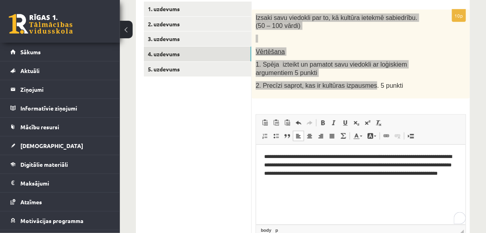
click at [348, 186] on html "**********" at bounding box center [360, 169] width 209 height 49
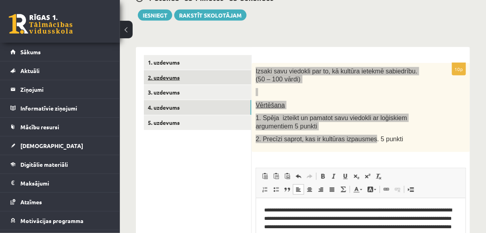
scroll to position [78, 0]
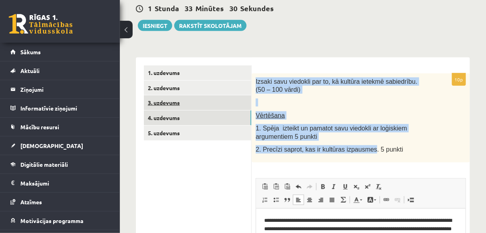
click at [184, 106] on link "3. uzdevums" at bounding box center [197, 102] width 107 height 15
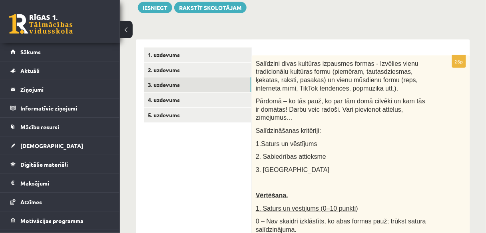
scroll to position [128, 0]
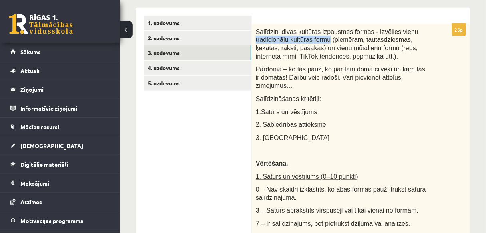
drag, startPoint x: 256, startPoint y: 40, endPoint x: 325, endPoint y: 42, distance: 69.5
click at [325, 42] on span "Salīdzini divas kultūras izpausmes formas - Izvēlies vienu tradicionālu kultūra…" at bounding box center [337, 44] width 163 height 32
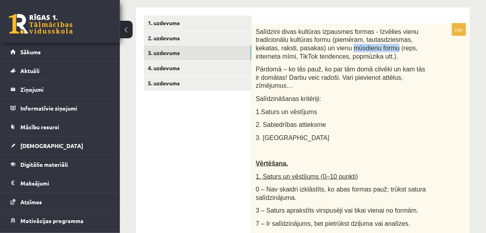
drag, startPoint x: 321, startPoint y: 48, endPoint x: 363, endPoint y: 49, distance: 41.1
click at [363, 49] on span "Salīdzini divas kultūras izpausmes formas - Izvēlies vienu tradicionālu kultūra…" at bounding box center [337, 44] width 163 height 32
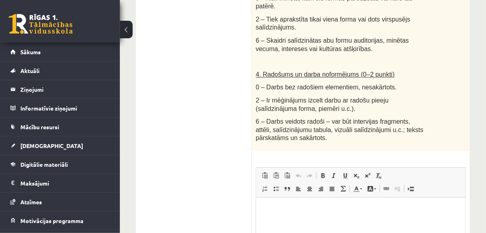
scroll to position [543, 0]
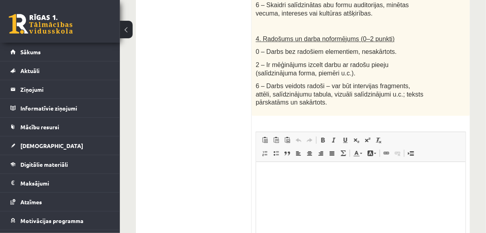
click at [294, 167] on html at bounding box center [360, 174] width 209 height 24
click at [410, 173] on p "**********" at bounding box center [361, 174] width 194 height 8
click at [431, 174] on p "**********" at bounding box center [361, 174] width 194 height 8
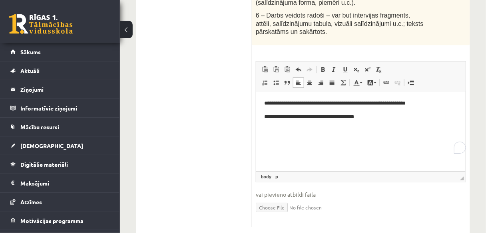
scroll to position [615, 0]
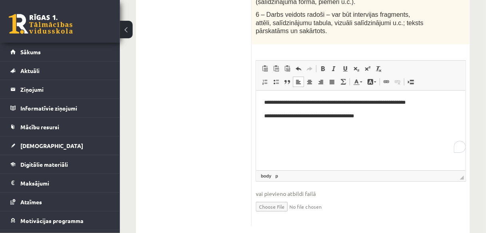
click at [378, 113] on p "**********" at bounding box center [361, 116] width 194 height 8
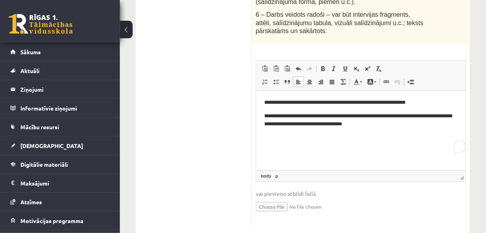
click at [379, 124] on p "**********" at bounding box center [361, 120] width 194 height 17
click at [406, 123] on p "**********" at bounding box center [361, 120] width 194 height 17
click at [270, 131] on p "**********" at bounding box center [361, 124] width 194 height 25
click at [303, 134] on p "**********" at bounding box center [361, 124] width 194 height 25
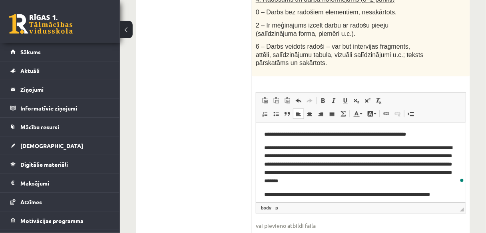
scroll to position [3, 0]
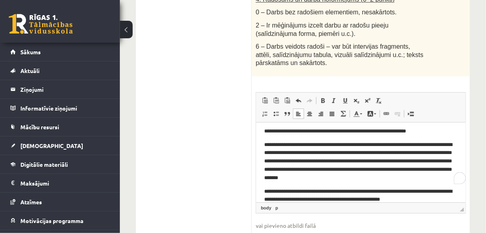
click at [406, 199] on p "**********" at bounding box center [358, 195] width 189 height 17
click at [435, 199] on p "**********" at bounding box center [358, 195] width 189 height 17
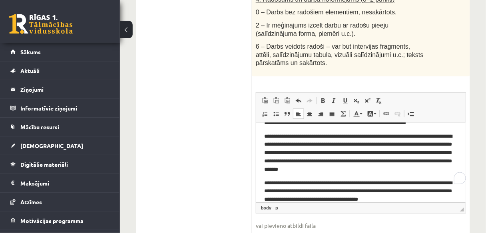
click at [404, 197] on p "**********" at bounding box center [358, 191] width 189 height 25
click at [444, 198] on p "**********" at bounding box center [358, 191] width 189 height 25
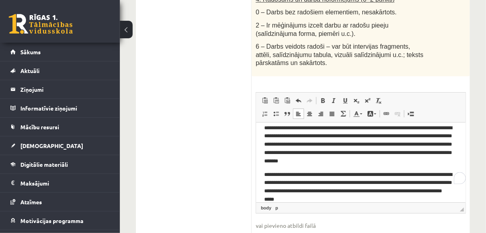
drag, startPoint x: 349, startPoint y: 199, endPoint x: 359, endPoint y: 194, distance: 11.3
click at [350, 198] on p "**********" at bounding box center [358, 186] width 189 height 33
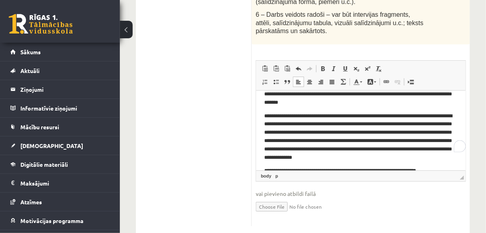
scroll to position [59, 0]
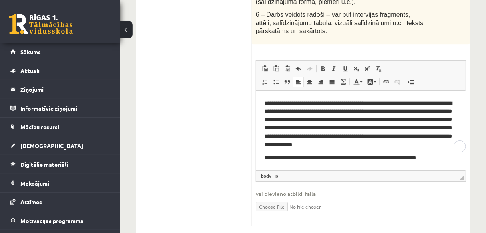
click at [432, 158] on p "**********" at bounding box center [358, 158] width 189 height 8
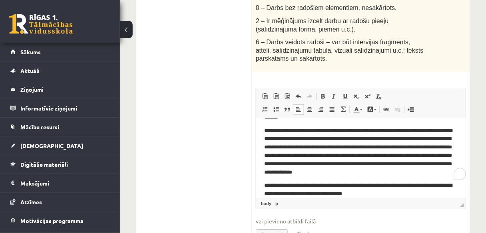
scroll to position [615, 0]
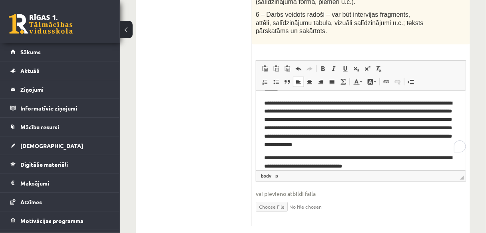
click at [380, 165] on p "**********" at bounding box center [358, 162] width 189 height 17
click at [375, 166] on p "**********" at bounding box center [358, 162] width 189 height 17
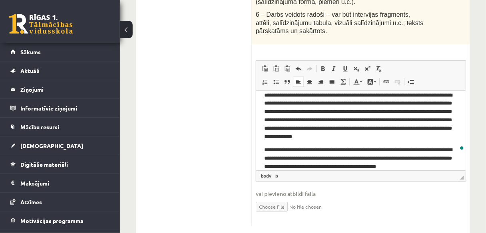
scroll to position [75, 0]
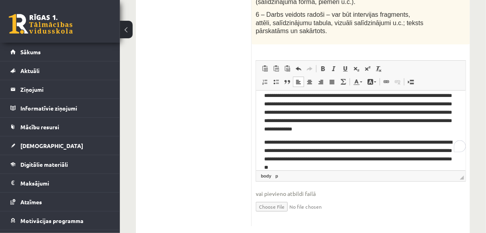
click at [302, 168] on p "**********" at bounding box center [358, 154] width 189 height 33
click at [351, 165] on p "**********" at bounding box center [358, 154] width 189 height 33
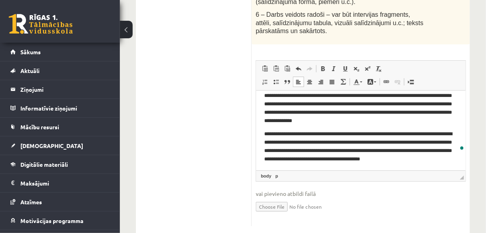
scroll to position [83, 0]
drag, startPoint x: 265, startPoint y: 166, endPoint x: 311, endPoint y: 166, distance: 46.7
click at [265, 166] on p "**********" at bounding box center [358, 151] width 189 height 42
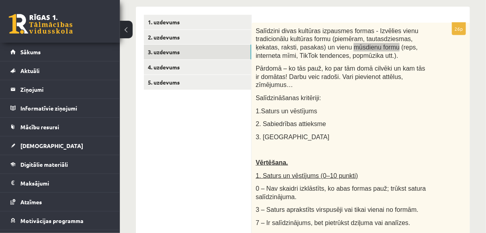
scroll to position [40, 0]
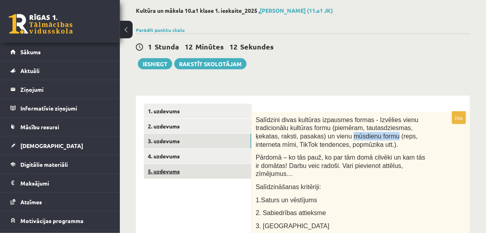
click at [193, 169] on link "5. uzdevums" at bounding box center [197, 171] width 107 height 15
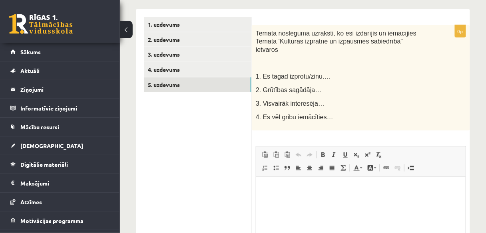
scroll to position [135, 0]
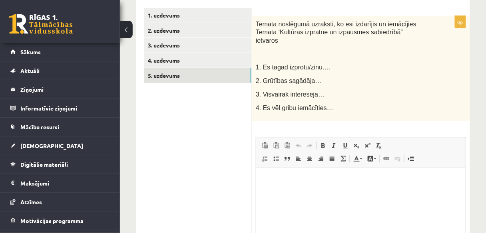
click at [299, 182] on p "Bagātinātā teksta redaktors, wiswyg-editor-user-answer-47433879639540" at bounding box center [360, 179] width 193 height 8
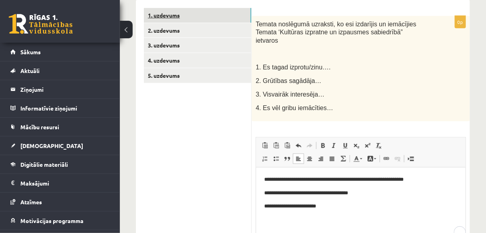
click at [214, 12] on link "1. uzdevums" at bounding box center [197, 15] width 107 height 15
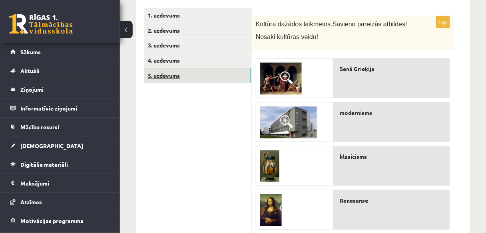
click at [202, 74] on link "5. uzdevums" at bounding box center [197, 75] width 107 height 15
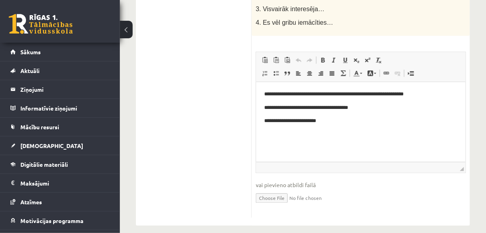
scroll to position [221, 0]
click at [333, 119] on p "**********" at bounding box center [361, 120] width 194 height 8
click at [272, 93] on p "**********" at bounding box center [361, 93] width 194 height 8
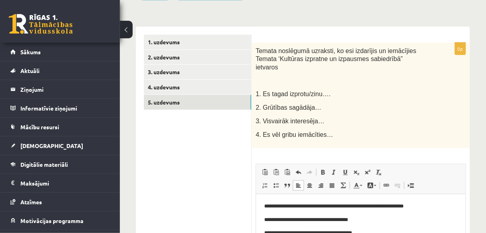
scroll to position [30, 0]
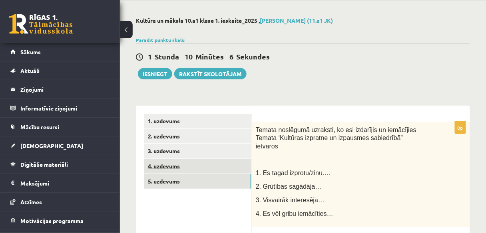
click at [192, 161] on link "4. uzdevums" at bounding box center [197, 166] width 107 height 15
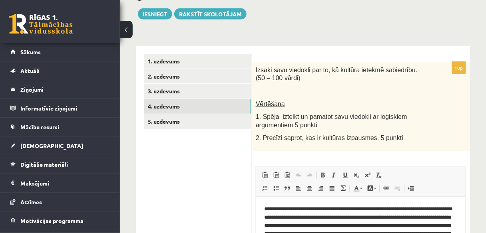
scroll to position [93, 0]
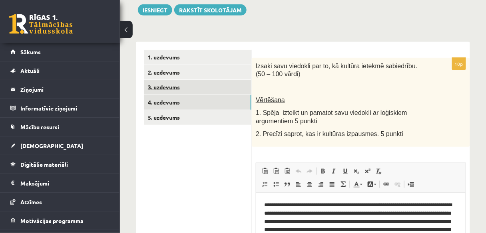
click at [186, 91] on link "3. uzdevums" at bounding box center [197, 87] width 107 height 15
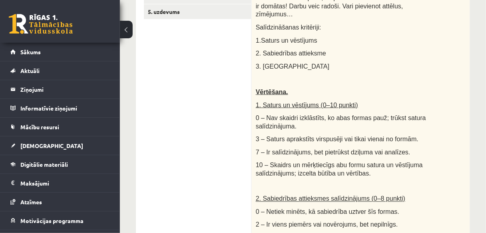
scroll to position [71, 0]
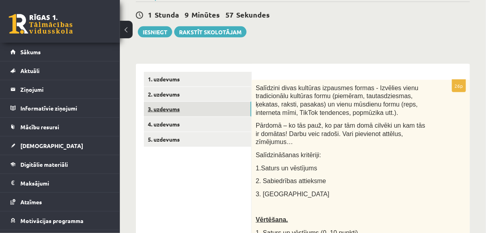
click at [183, 110] on link "3. uzdevums" at bounding box center [197, 109] width 107 height 15
click at [156, 97] on link "2. uzdevums" at bounding box center [197, 94] width 107 height 15
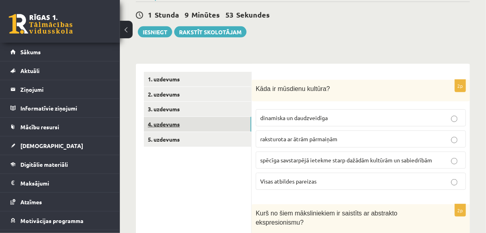
click at [178, 119] on link "4. uzdevums" at bounding box center [197, 124] width 107 height 15
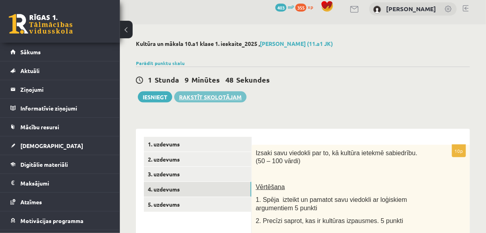
scroll to position [6, 0]
click at [157, 99] on button "Iesniegt" at bounding box center [155, 96] width 34 height 11
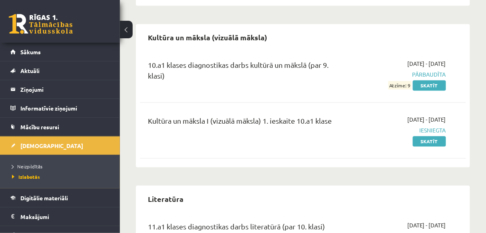
scroll to position [479, 0]
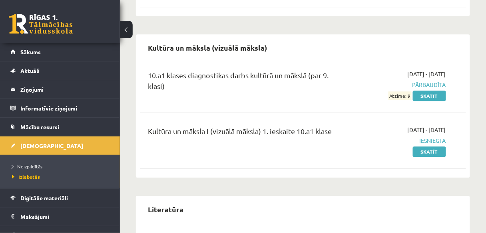
click at [36, 29] on link at bounding box center [41, 24] width 64 height 20
